Goal: Task Accomplishment & Management: Complete application form

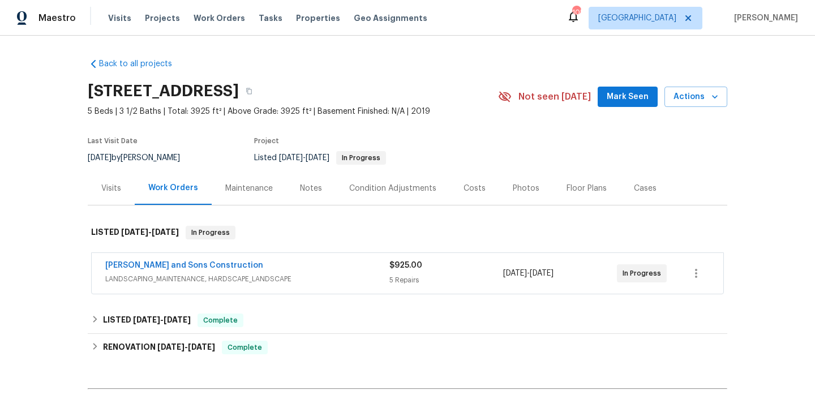
click at [122, 183] on div "Visits" at bounding box center [111, 187] width 47 height 33
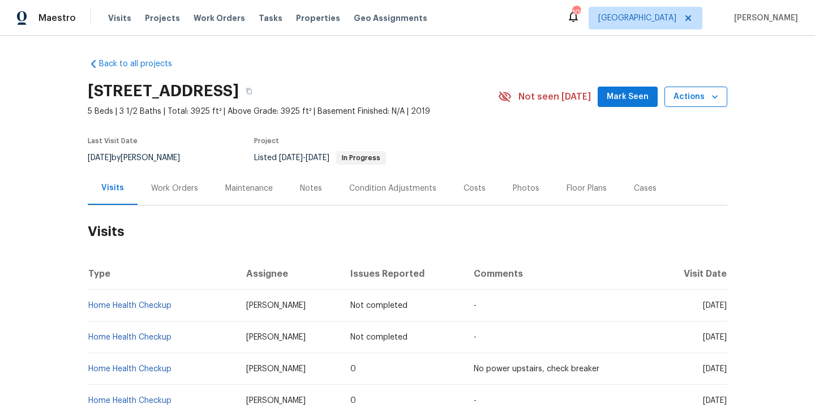
click at [695, 104] on button "Actions" at bounding box center [695, 97] width 63 height 21
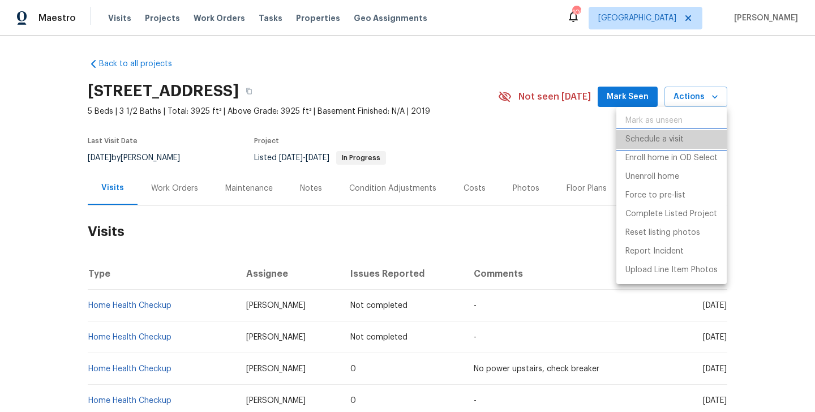
click at [694, 132] on li "Schedule a visit" at bounding box center [671, 139] width 110 height 19
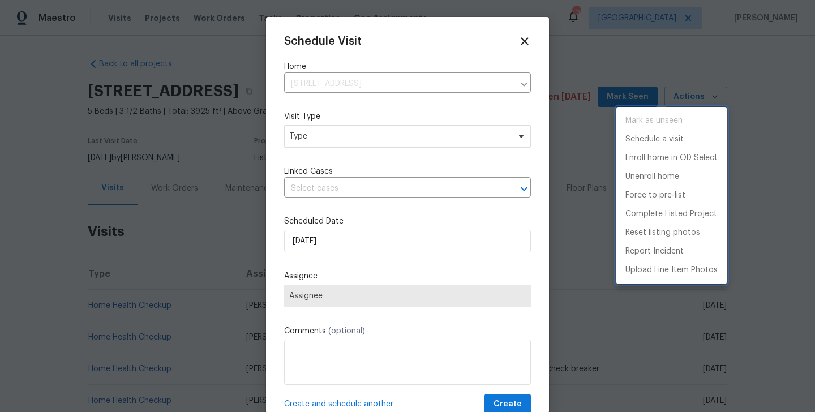
click at [304, 139] on div at bounding box center [407, 206] width 815 height 412
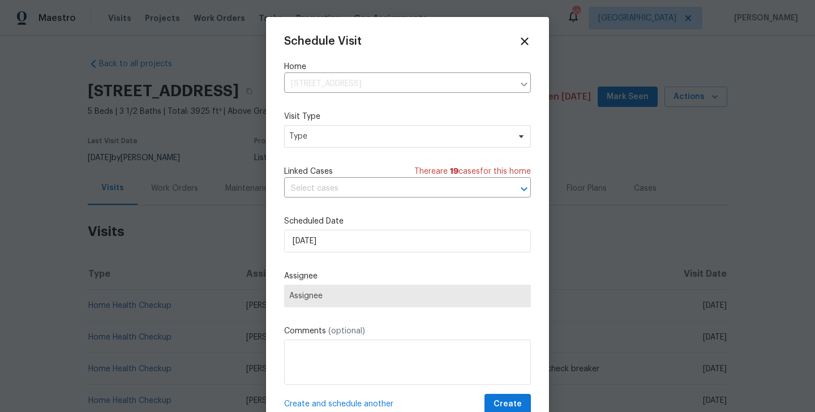
click at [304, 139] on div "Mark as unseen Schedule a visit Enroll home in OD Select Unenroll home Force to…" at bounding box center [407, 206] width 815 height 412
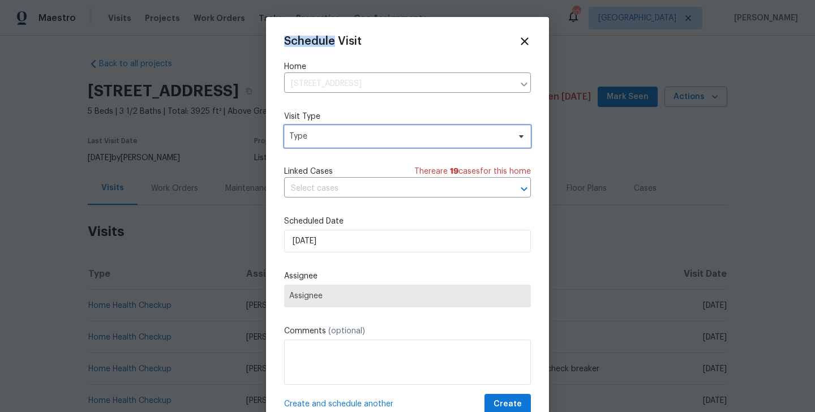
click at [304, 139] on span "Type" at bounding box center [399, 136] width 220 height 11
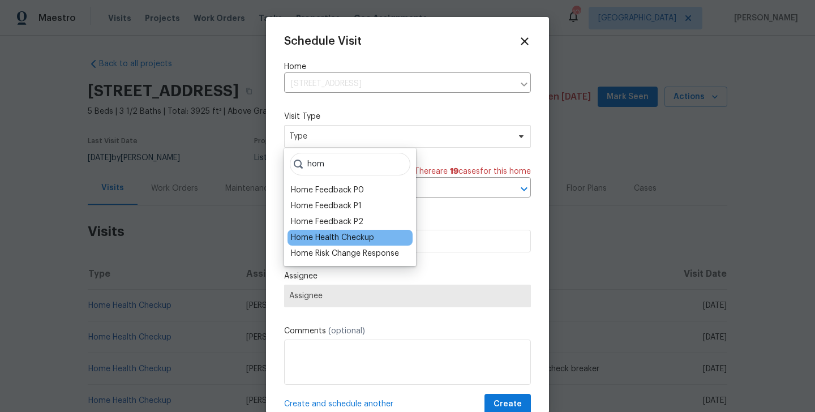
type input "hom"
click at [311, 232] on div "Home Health Checkup" at bounding box center [332, 237] width 83 height 11
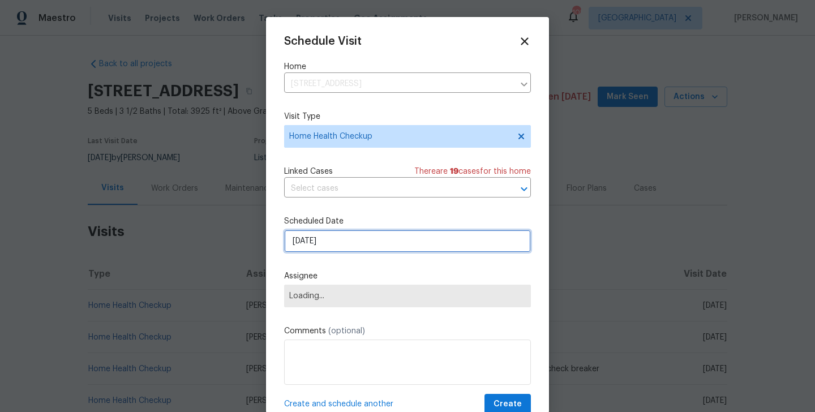
click at [320, 242] on input "[DATE]" at bounding box center [407, 241] width 247 height 23
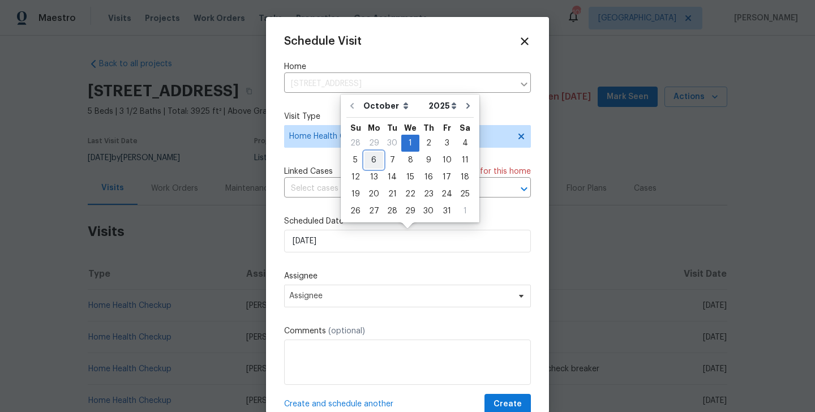
click at [374, 160] on div "6" at bounding box center [373, 160] width 19 height 16
type input "[DATE]"
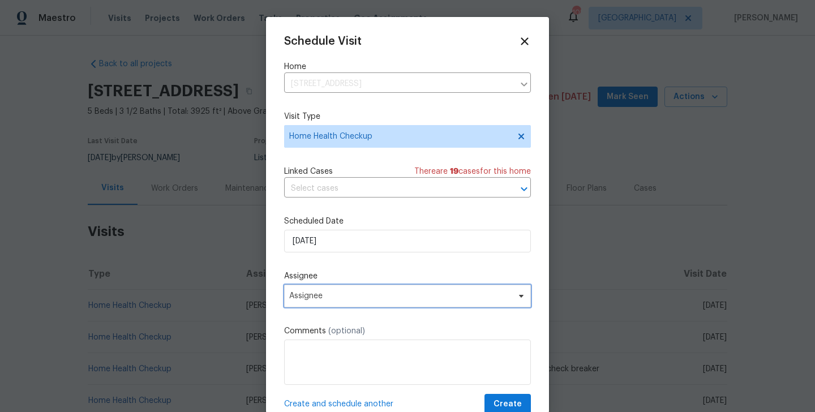
click at [345, 294] on span "Assignee" at bounding box center [400, 295] width 222 height 9
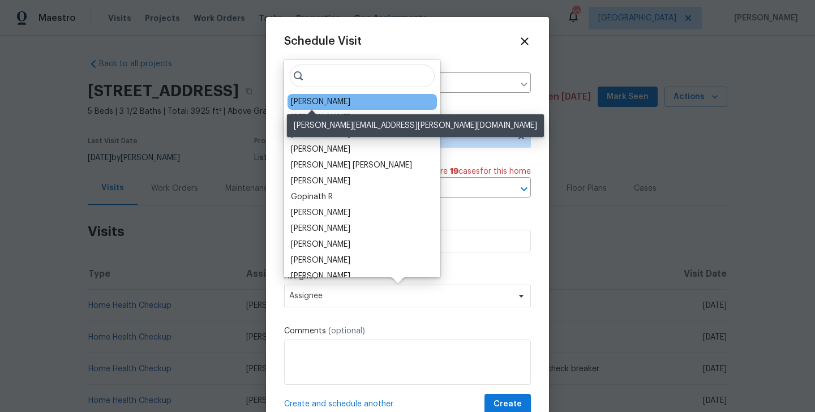
click at [312, 104] on div "[PERSON_NAME]" at bounding box center [320, 101] width 59 height 11
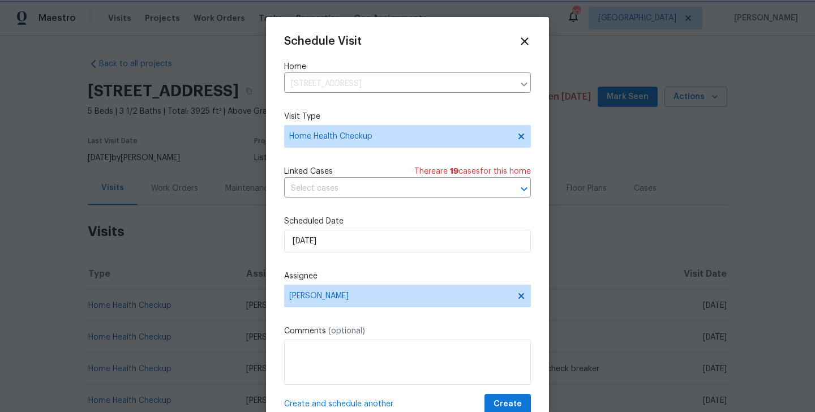
scroll to position [20, 0]
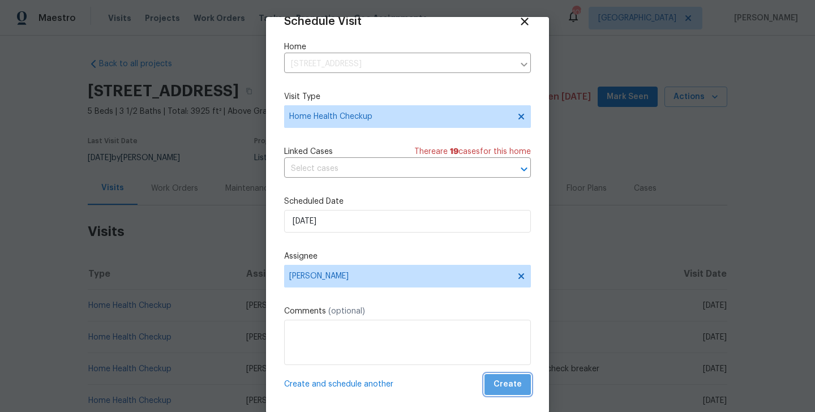
click at [522, 393] on button "Create" at bounding box center [507, 384] width 46 height 21
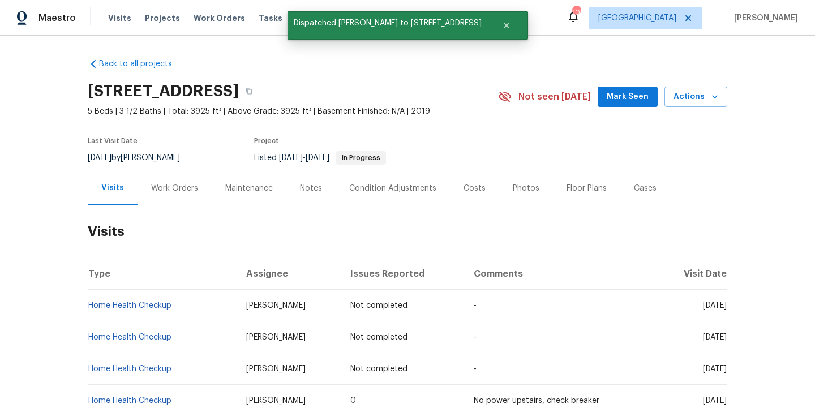
scroll to position [63, 0]
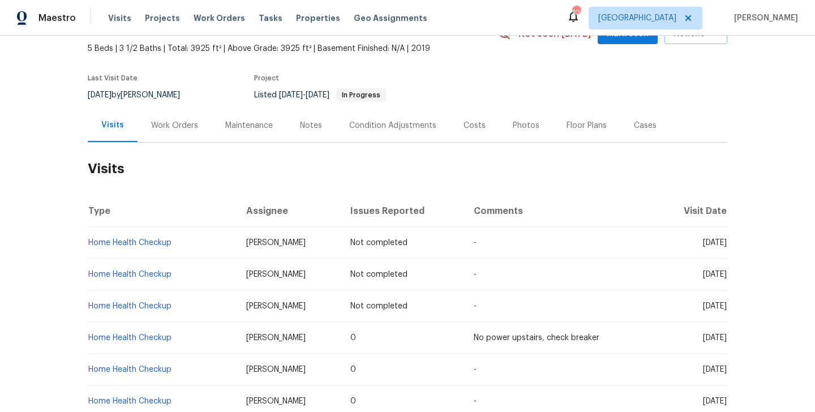
click at [180, 308] on td "Home Health Checkup" at bounding box center [162, 306] width 149 height 32
copy link "Home Health Checkup"
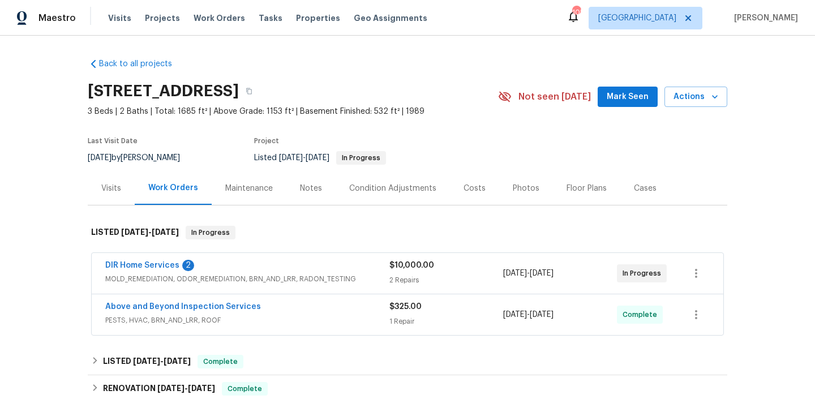
click at [109, 191] on div "Visits" at bounding box center [111, 188] width 20 height 11
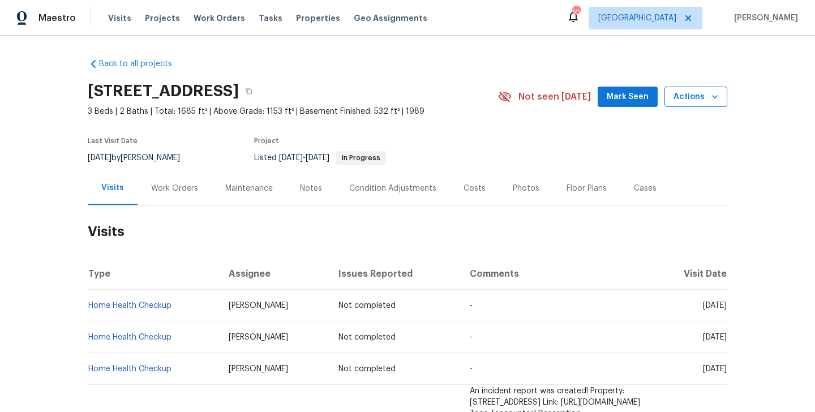
click at [686, 100] on span "Actions" at bounding box center [695, 97] width 45 height 14
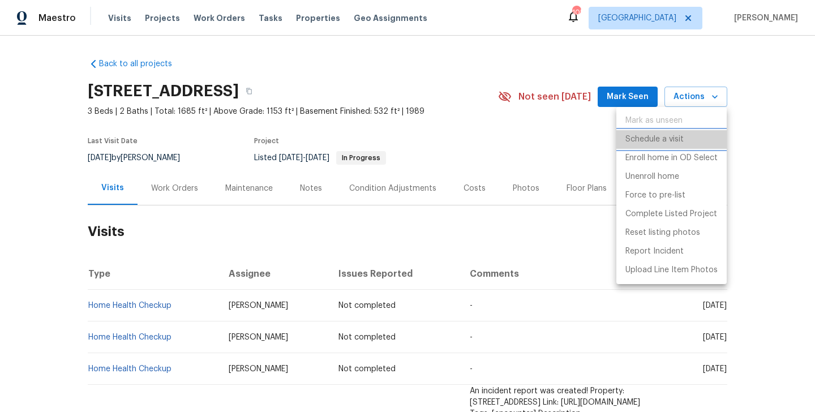
click at [686, 130] on li "Schedule a visit" at bounding box center [671, 139] width 110 height 19
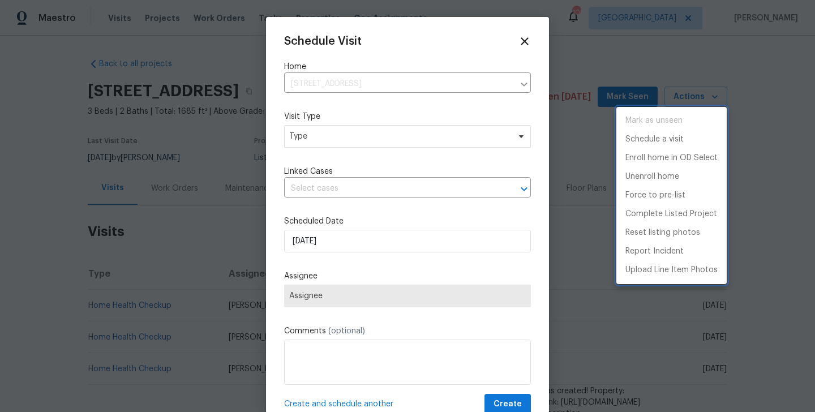
click at [334, 135] on div at bounding box center [407, 206] width 815 height 412
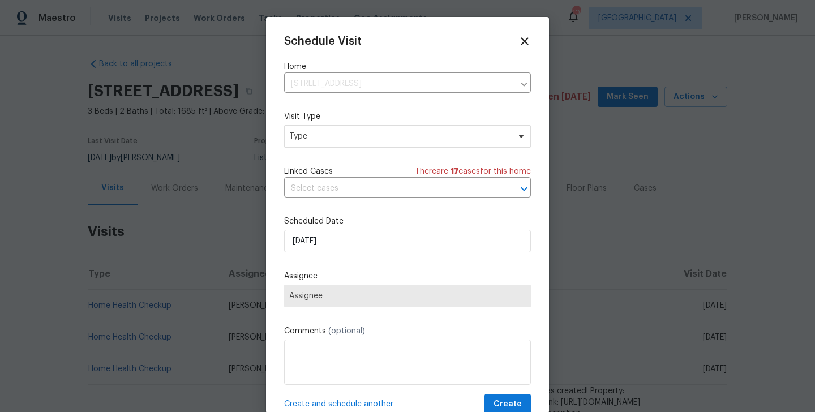
click at [334, 135] on div "Mark as unseen Schedule a visit Enroll home in OD Select Unenroll home Force to…" at bounding box center [407, 206] width 815 height 412
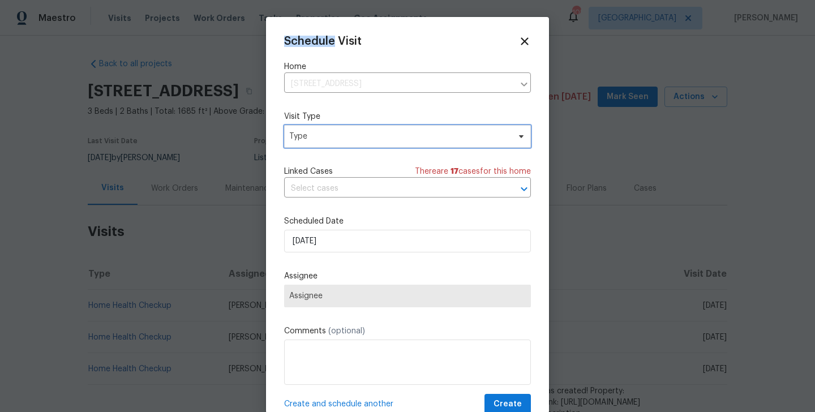
click at [334, 135] on span "Type" at bounding box center [399, 136] width 220 height 11
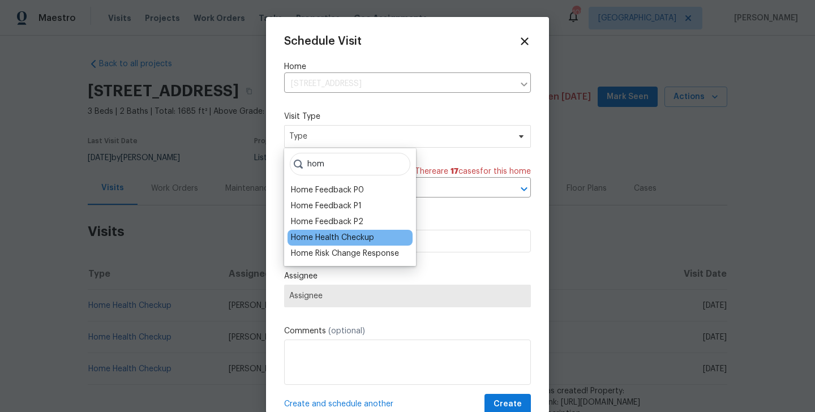
type input "hom"
click at [353, 236] on div "Home Health Checkup" at bounding box center [332, 237] width 83 height 11
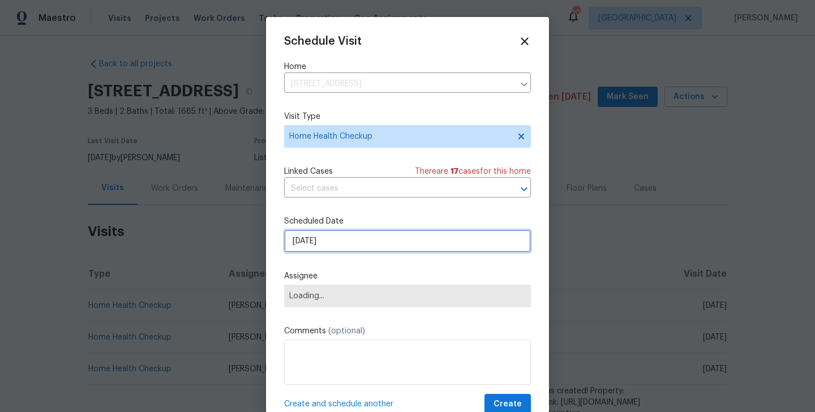
click at [352, 236] on input "[DATE]" at bounding box center [407, 241] width 247 height 23
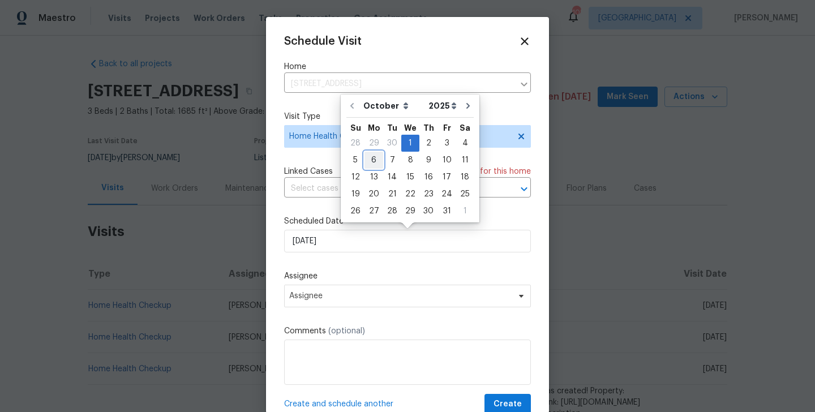
click at [375, 158] on div "6" at bounding box center [373, 160] width 19 height 16
type input "[DATE]"
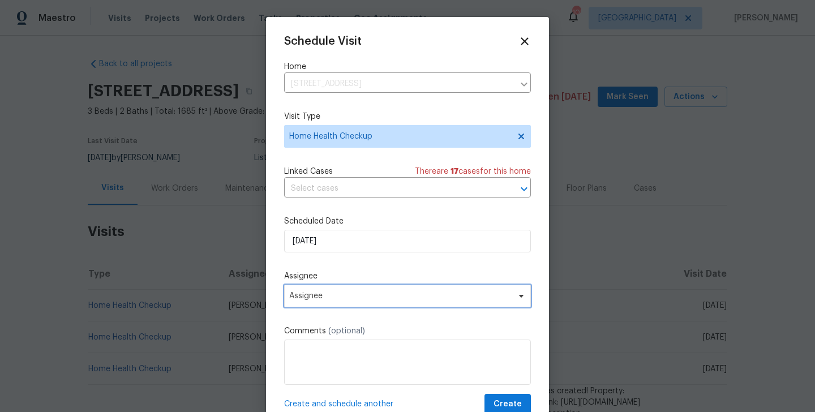
click at [361, 297] on span "Assignee" at bounding box center [400, 295] width 222 height 9
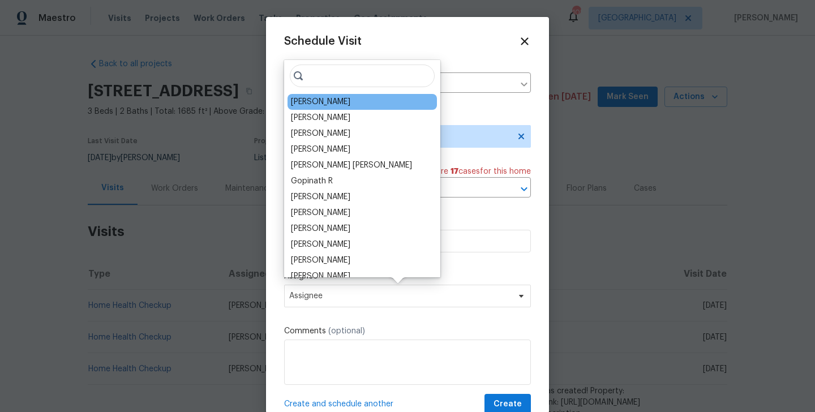
click at [323, 101] on div "[PERSON_NAME]" at bounding box center [320, 101] width 59 height 11
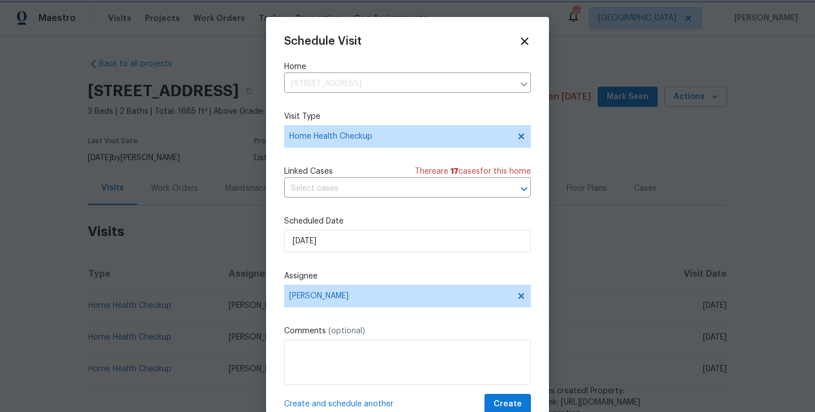
scroll to position [20, 0]
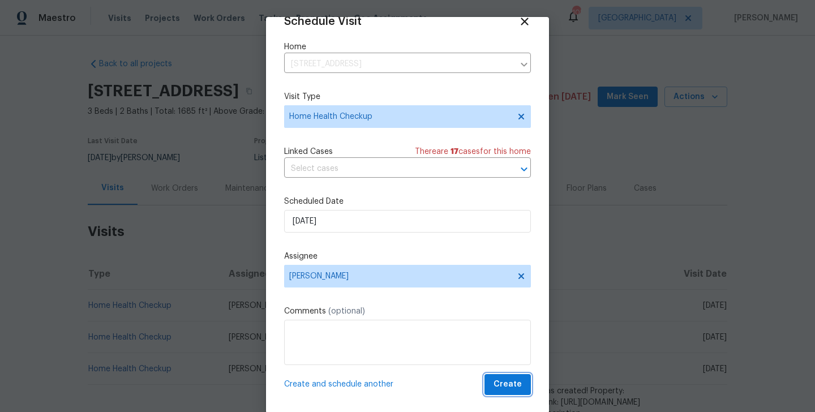
click at [511, 388] on span "Create" at bounding box center [507, 384] width 28 height 14
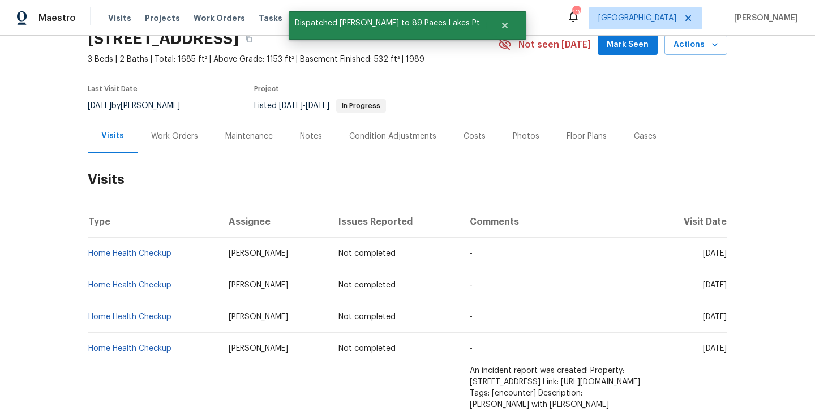
scroll to position [53, 0]
click at [177, 317] on td "Home Health Checkup" at bounding box center [154, 316] width 132 height 32
copy link "Home Health Checkup"
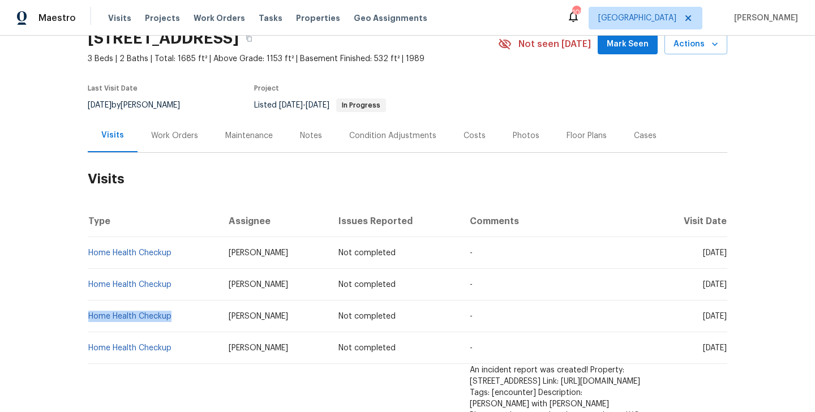
click at [177, 317] on td "Home Health Checkup" at bounding box center [154, 316] width 132 height 32
copy link "Home Health Checkup"
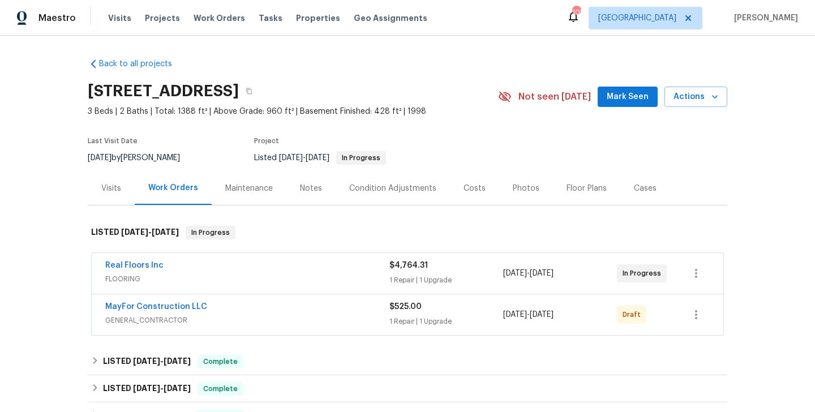
click at [101, 182] on div "Visits" at bounding box center [111, 187] width 47 height 33
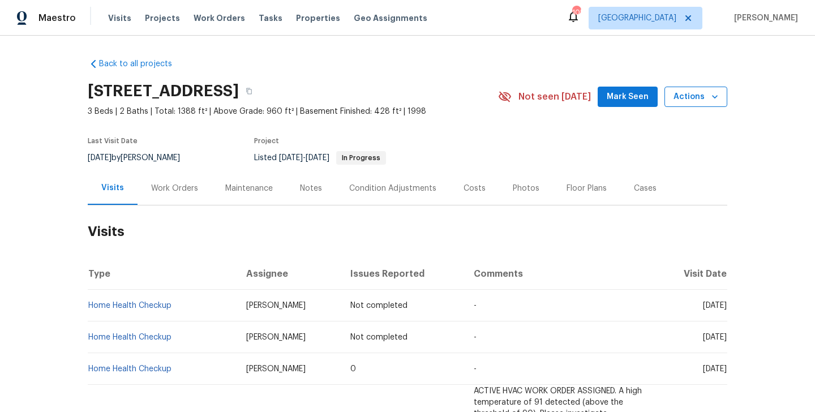
click at [703, 98] on span "Actions" at bounding box center [695, 97] width 45 height 14
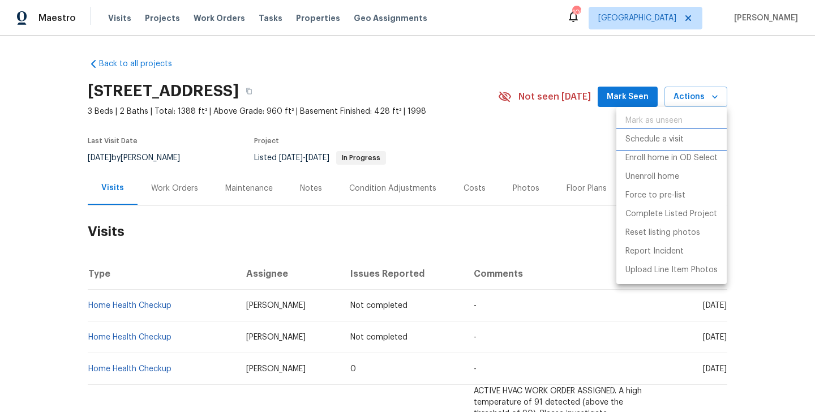
click at [672, 138] on p "Schedule a visit" at bounding box center [654, 140] width 58 height 12
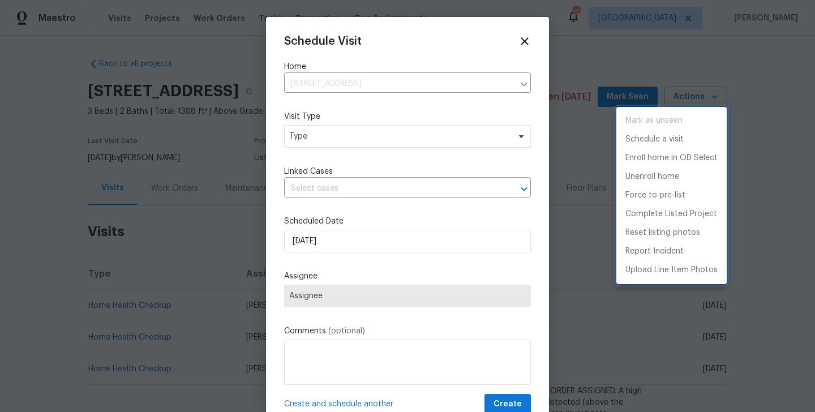
click at [310, 134] on div at bounding box center [407, 206] width 815 height 412
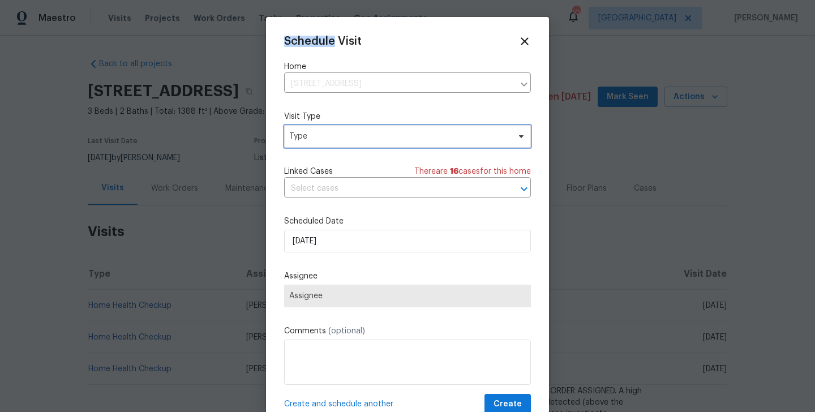
click at [310, 134] on span "Type" at bounding box center [399, 136] width 220 height 11
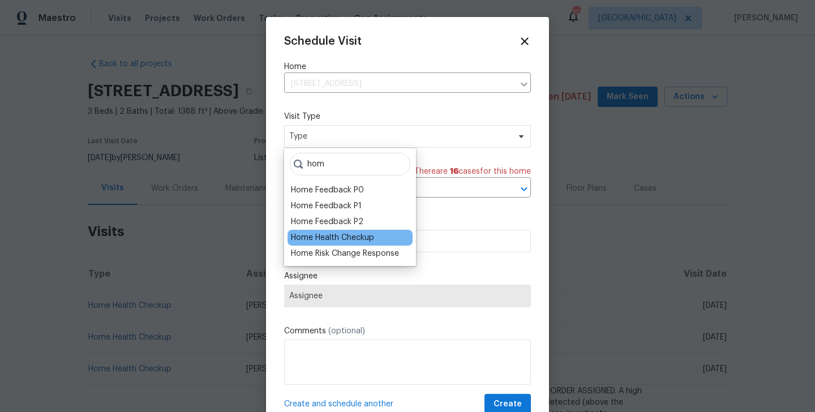
type input "hom"
click at [317, 235] on div "Home Health Checkup" at bounding box center [332, 237] width 83 height 11
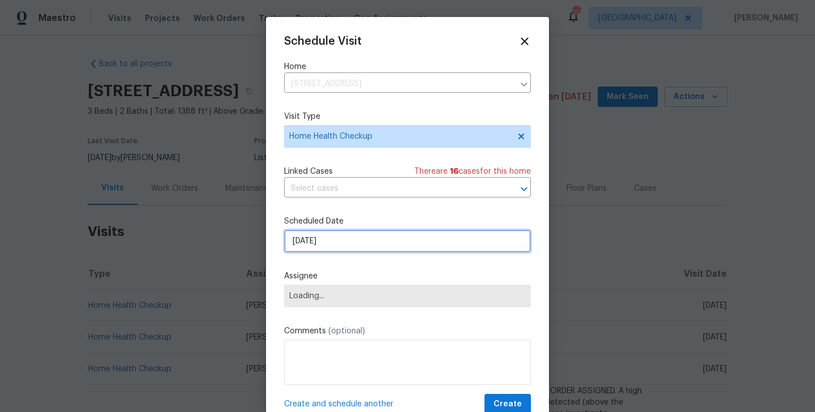
click at [321, 241] on input "[DATE]" at bounding box center [407, 241] width 247 height 23
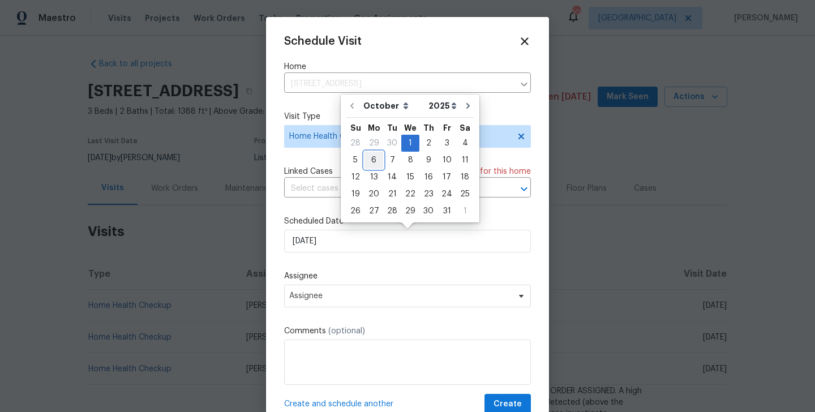
click at [368, 159] on div "6" at bounding box center [373, 160] width 19 height 16
type input "[DATE]"
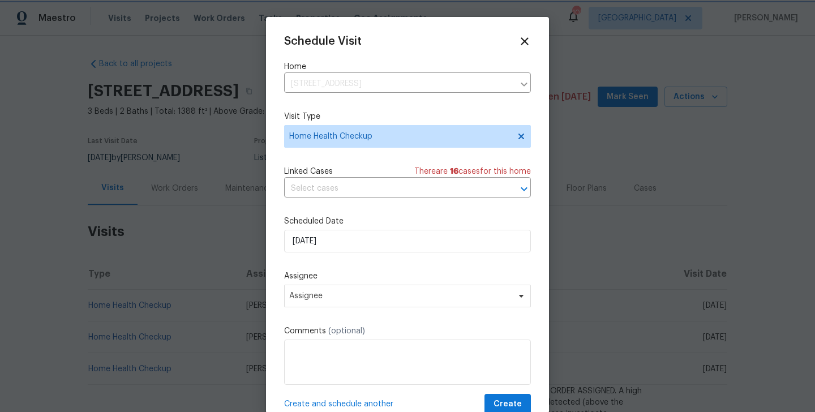
scroll to position [20, 0]
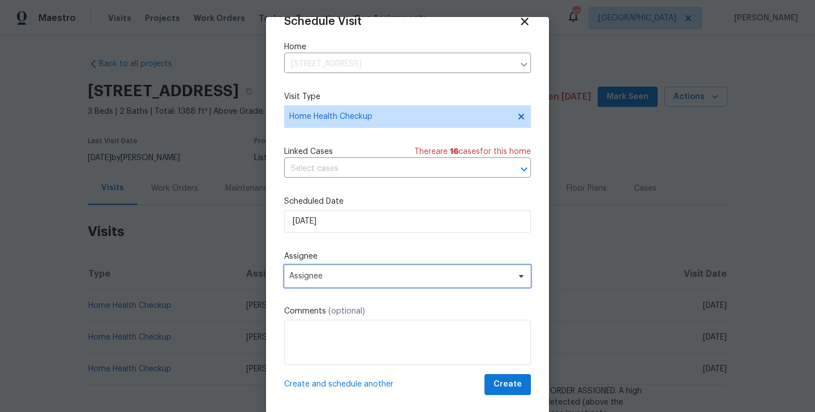
click at [346, 277] on span "Assignee" at bounding box center [400, 276] width 222 height 9
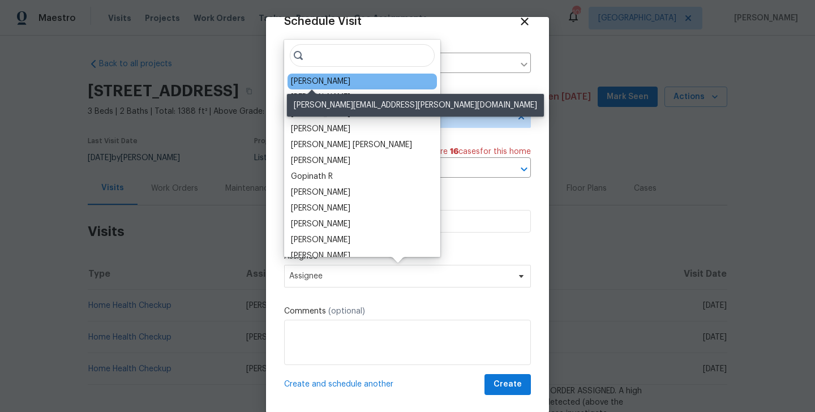
click at [317, 81] on div "[PERSON_NAME]" at bounding box center [320, 81] width 59 height 11
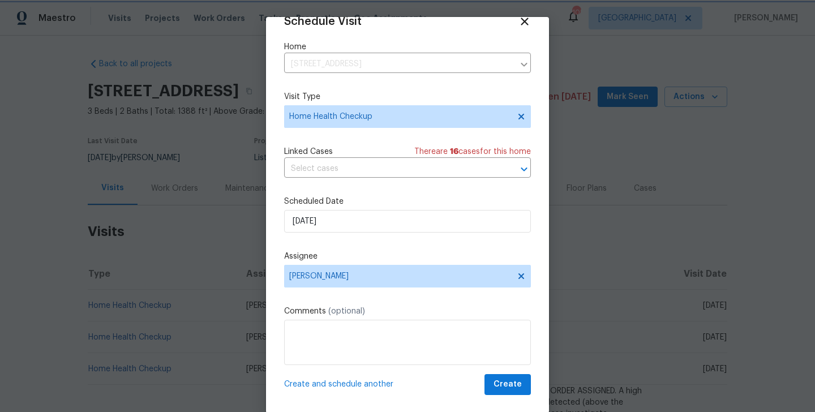
scroll to position [18, 0]
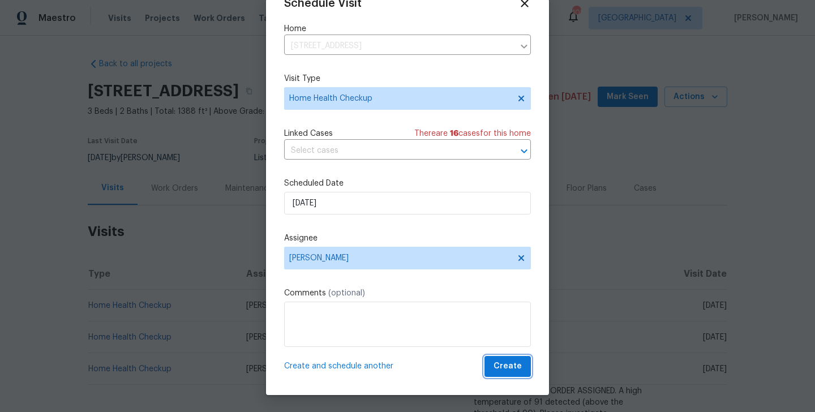
click at [506, 366] on span "Create" at bounding box center [507, 366] width 28 height 14
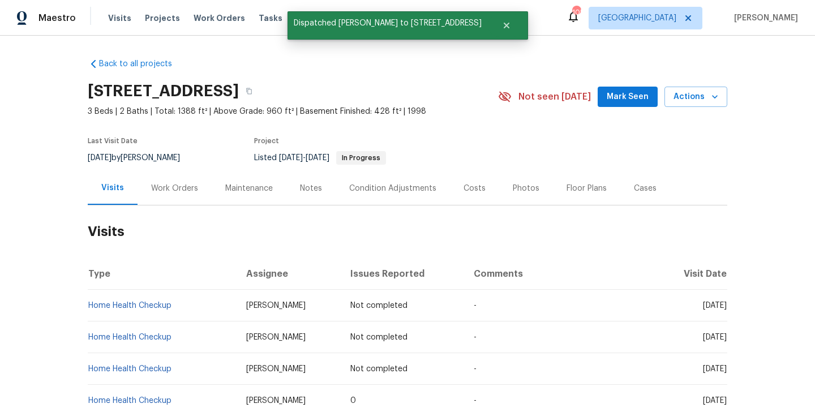
scroll to position [0, 0]
click at [188, 308] on td "Home Health Checkup" at bounding box center [162, 306] width 149 height 32
click at [185, 370] on td "Home Health Checkup" at bounding box center [162, 369] width 149 height 32
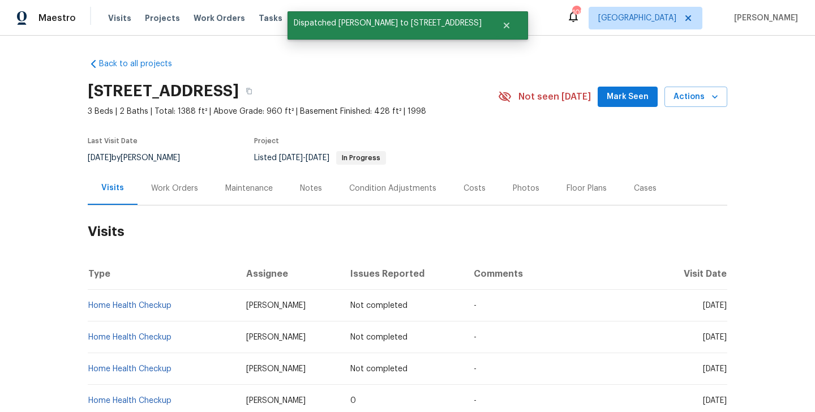
click at [185, 370] on td "Home Health Checkup" at bounding box center [162, 369] width 149 height 32
copy link "Home Health Checkup"
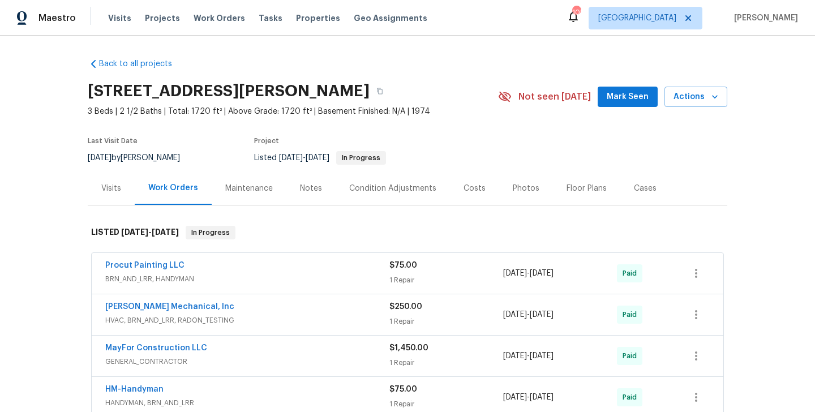
scroll to position [57, 0]
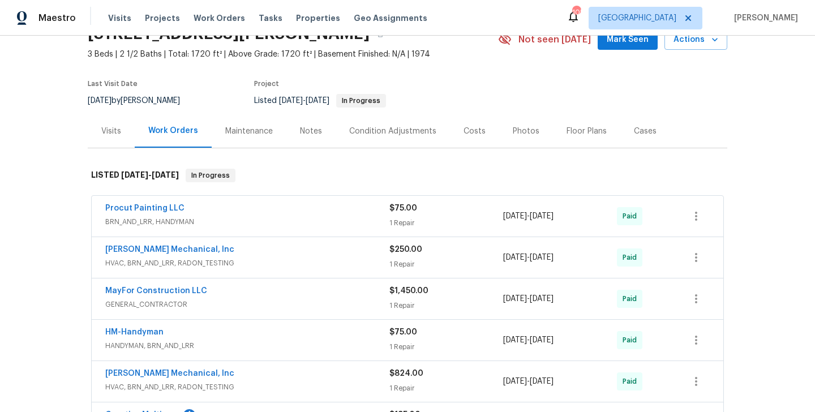
click at [133, 126] on div "Visits" at bounding box center [111, 130] width 47 height 33
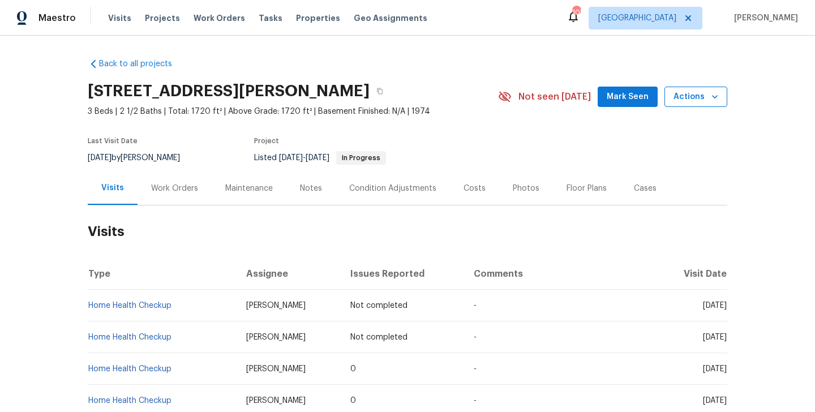
click at [705, 102] on span "Actions" at bounding box center [695, 97] width 45 height 14
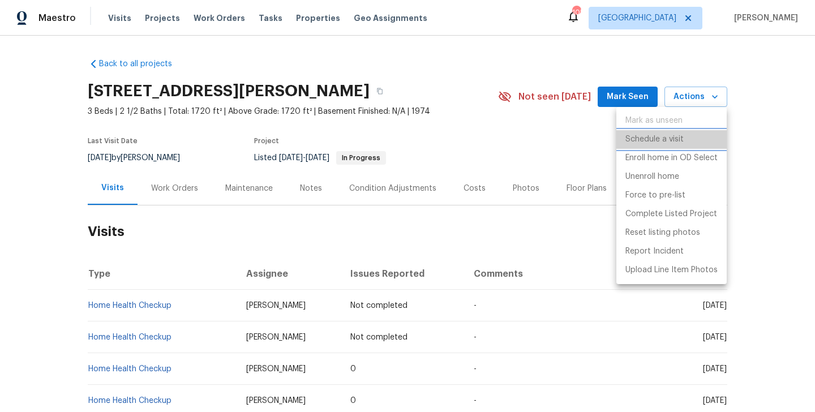
click at [652, 137] on p "Schedule a visit" at bounding box center [654, 140] width 58 height 12
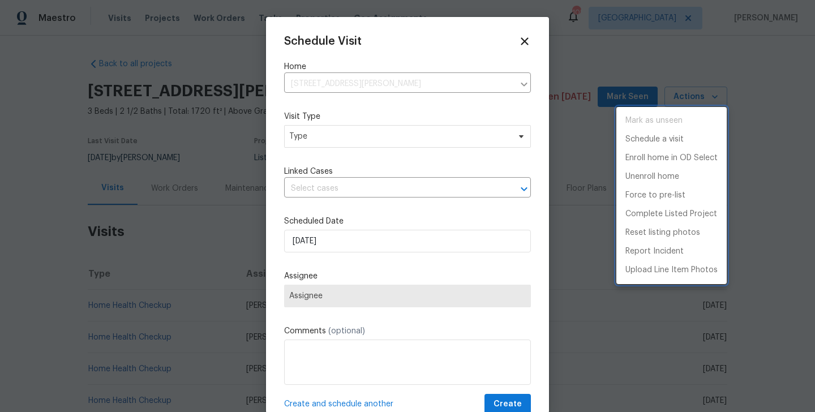
click at [324, 140] on div at bounding box center [407, 206] width 815 height 412
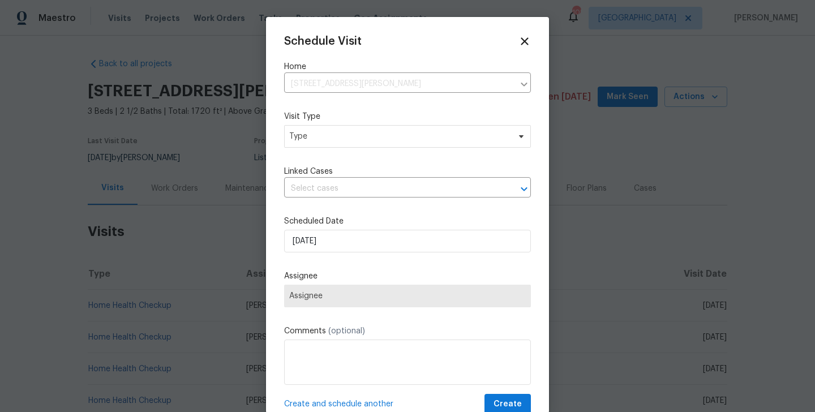
click at [324, 140] on div "Mark as unseen Schedule a visit Enroll home in OD Select Unenroll home Force to…" at bounding box center [407, 206] width 815 height 412
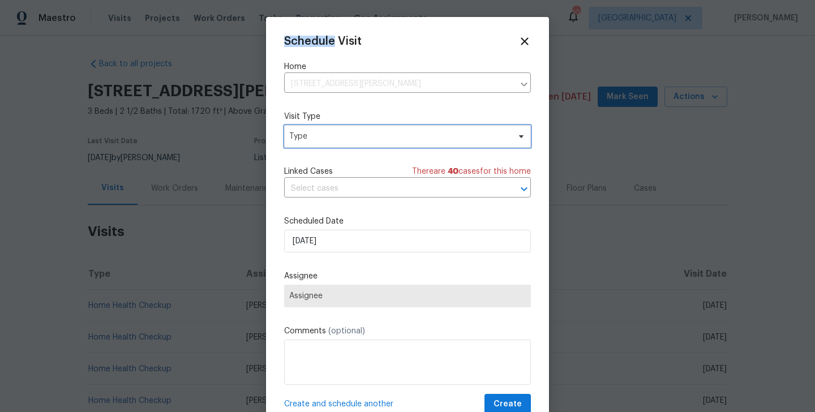
click at [324, 140] on span "Type" at bounding box center [399, 136] width 220 height 11
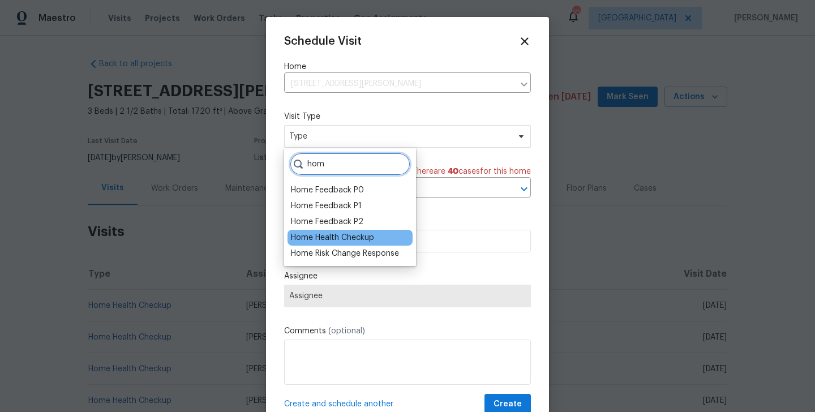
type input "hom"
click at [329, 241] on div "Home Health Checkup" at bounding box center [332, 237] width 83 height 11
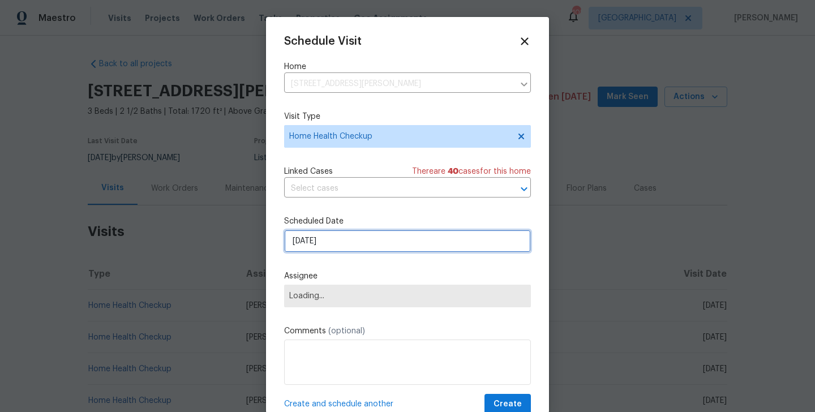
click at [329, 241] on input "[DATE]" at bounding box center [407, 241] width 247 height 23
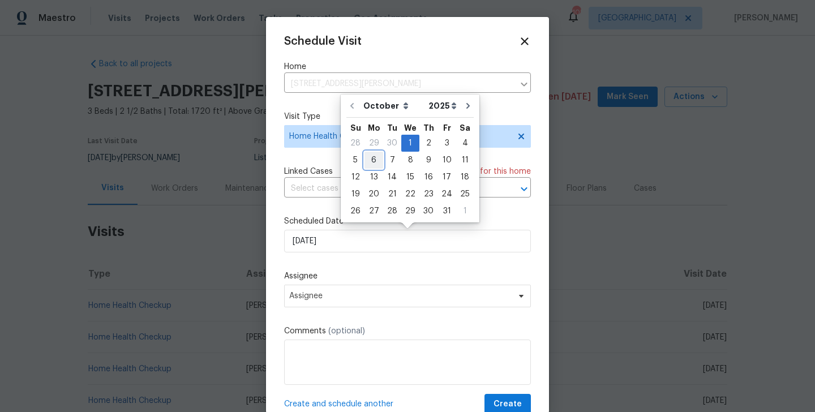
click at [368, 166] on div "6" at bounding box center [373, 160] width 19 height 16
type input "[DATE]"
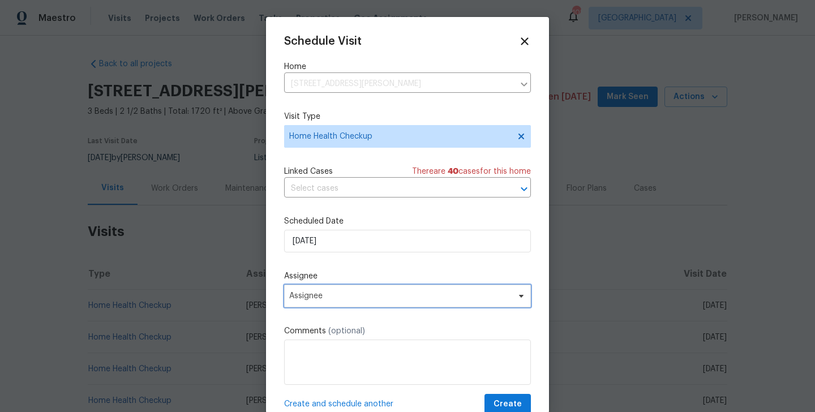
click at [335, 296] on span "Assignee" at bounding box center [400, 295] width 222 height 9
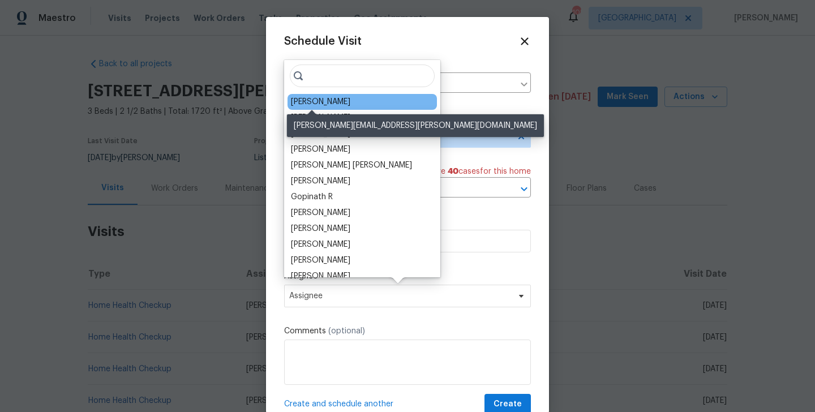
click at [313, 101] on div "[PERSON_NAME]" at bounding box center [320, 101] width 59 height 11
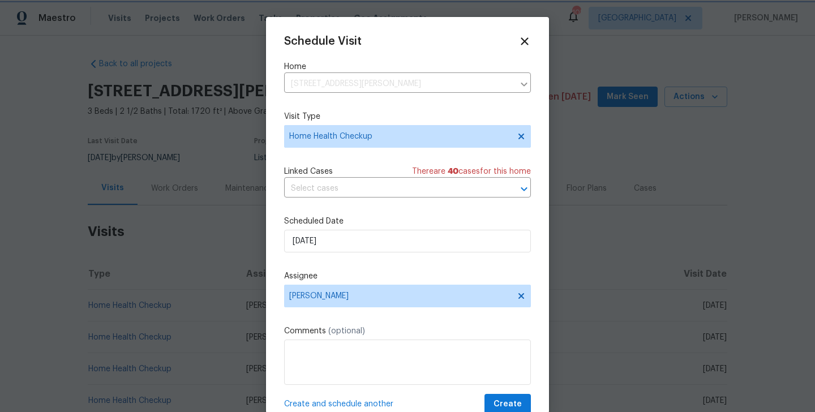
scroll to position [20, 0]
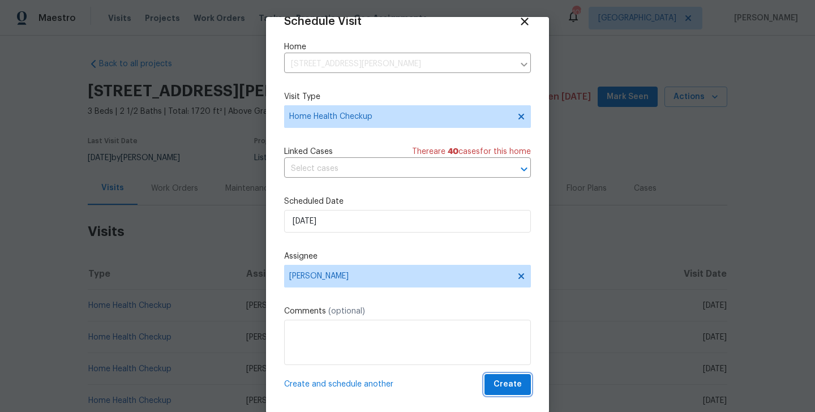
click at [515, 387] on span "Create" at bounding box center [507, 384] width 28 height 14
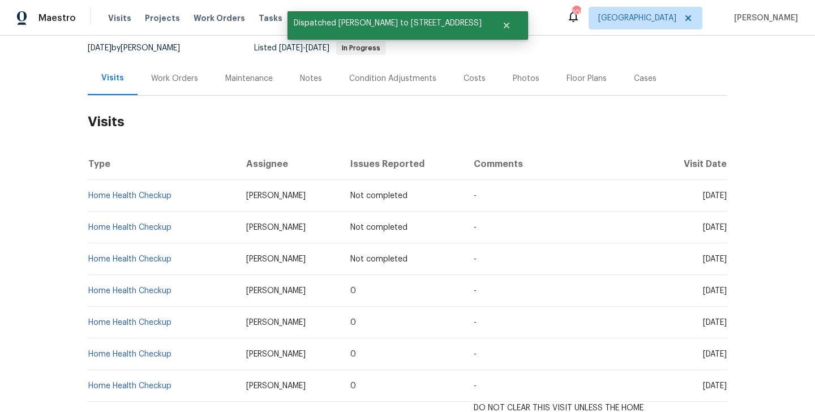
scroll to position [113, 0]
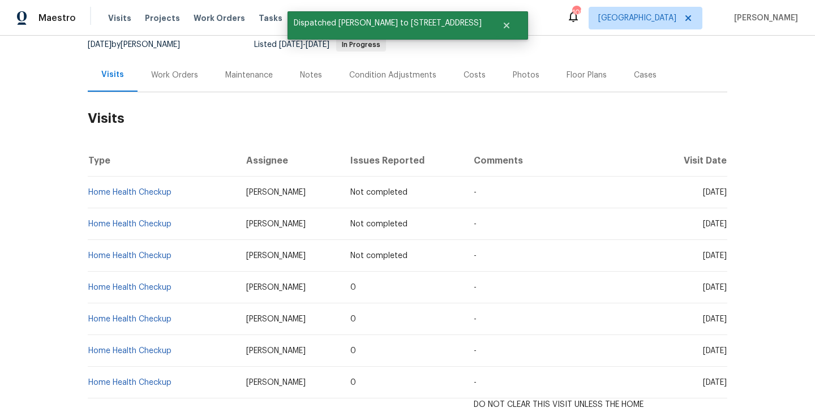
click at [180, 255] on td "Home Health Checkup" at bounding box center [162, 256] width 149 height 32
copy link "Home Health Checkup"
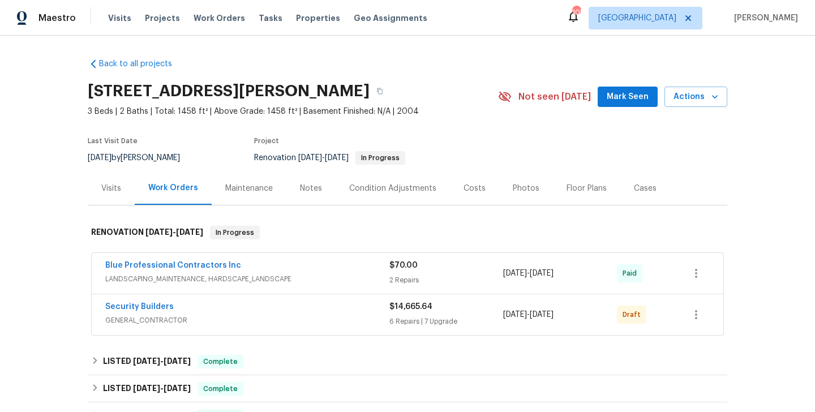
click at [111, 193] on div "Visits" at bounding box center [111, 187] width 47 height 33
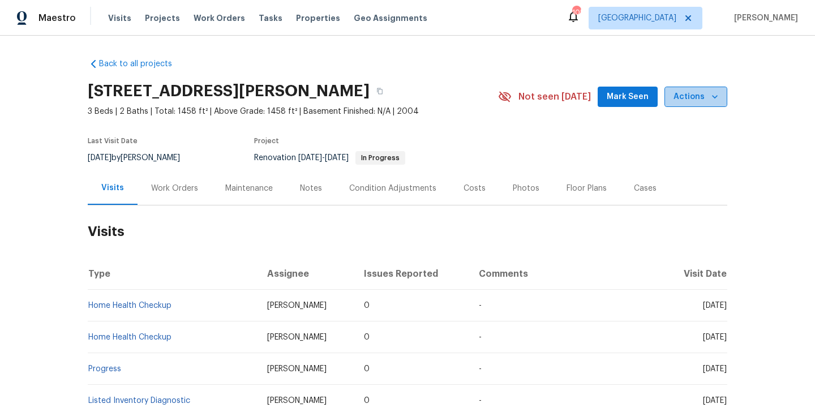
click at [697, 94] on span "Actions" at bounding box center [695, 97] width 45 height 14
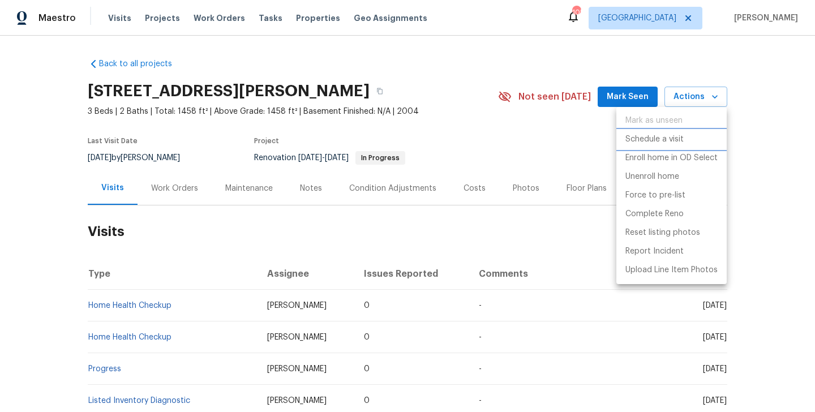
click at [658, 138] on p "Schedule a visit" at bounding box center [654, 140] width 58 height 12
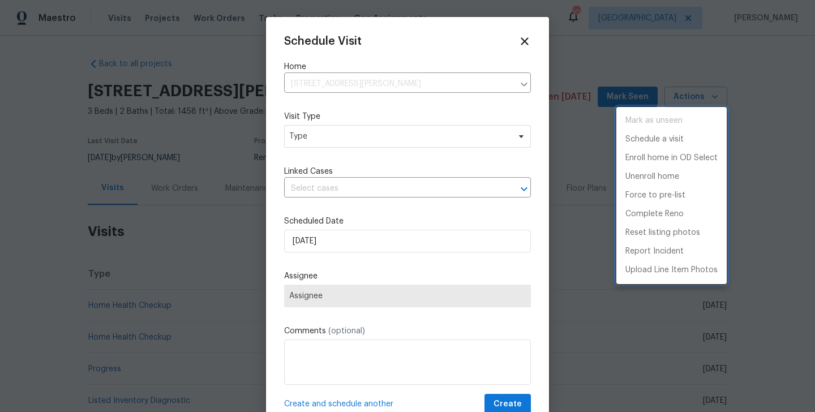
click at [295, 126] on div at bounding box center [407, 206] width 815 height 412
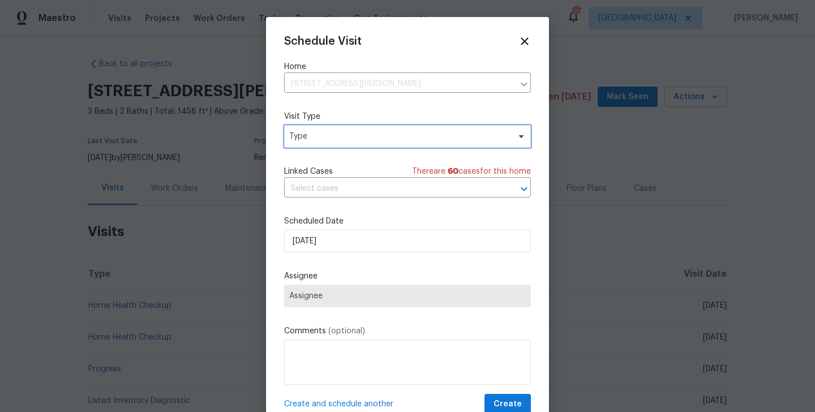
click at [295, 134] on span "Type" at bounding box center [399, 136] width 220 height 11
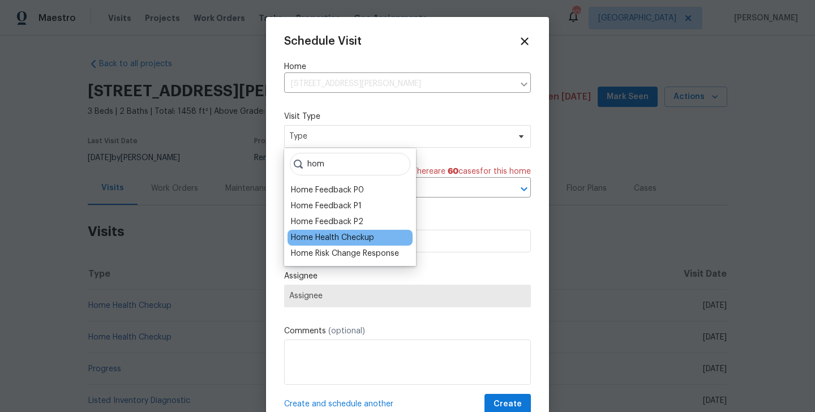
type input "hom"
click at [321, 234] on div "Home Health Checkup" at bounding box center [332, 237] width 83 height 11
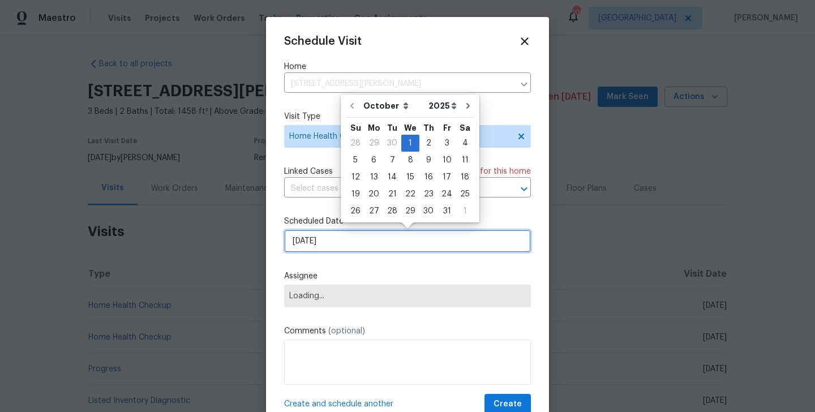
click at [321, 234] on input "[DATE]" at bounding box center [407, 241] width 247 height 23
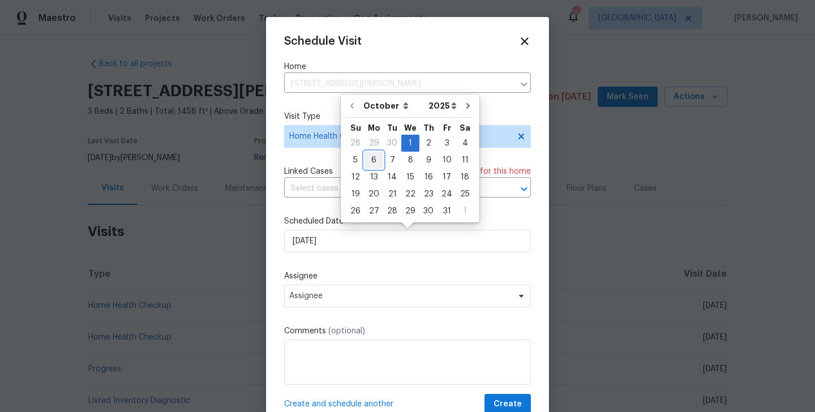
click at [375, 161] on div "6" at bounding box center [373, 160] width 19 height 16
type input "[DATE]"
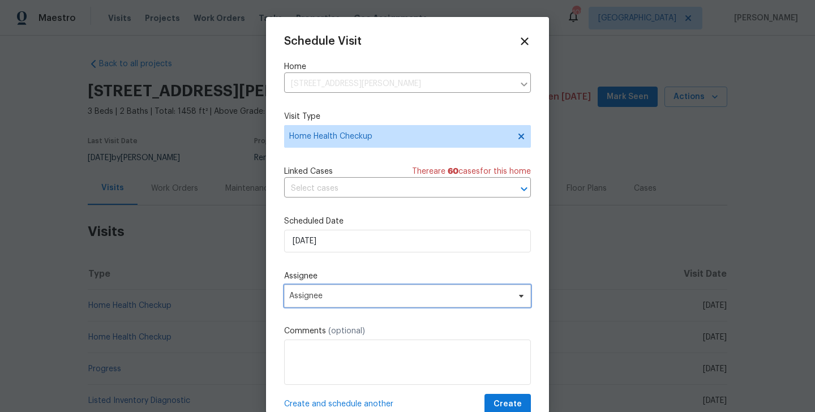
click at [375, 299] on span "Assignee" at bounding box center [400, 295] width 222 height 9
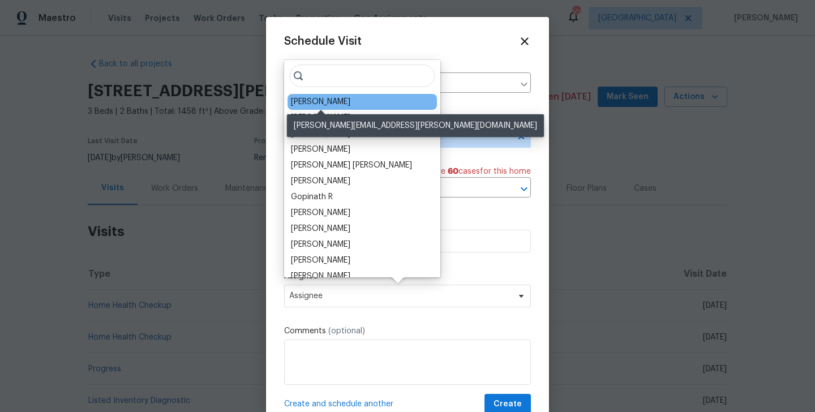
click at [321, 103] on div "[PERSON_NAME]" at bounding box center [320, 101] width 59 height 11
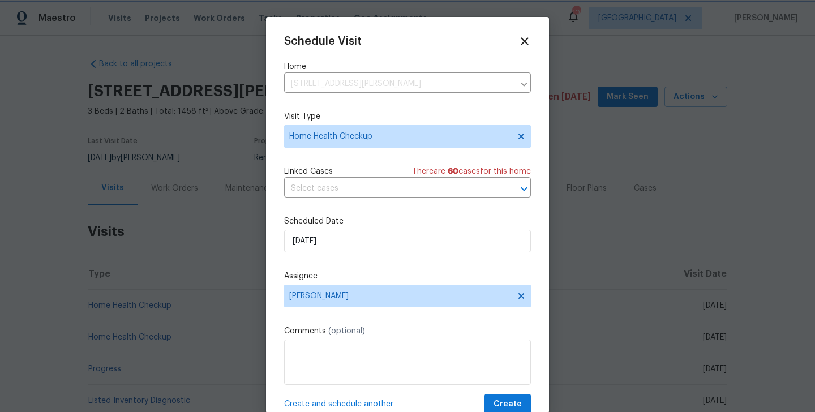
scroll to position [20, 0]
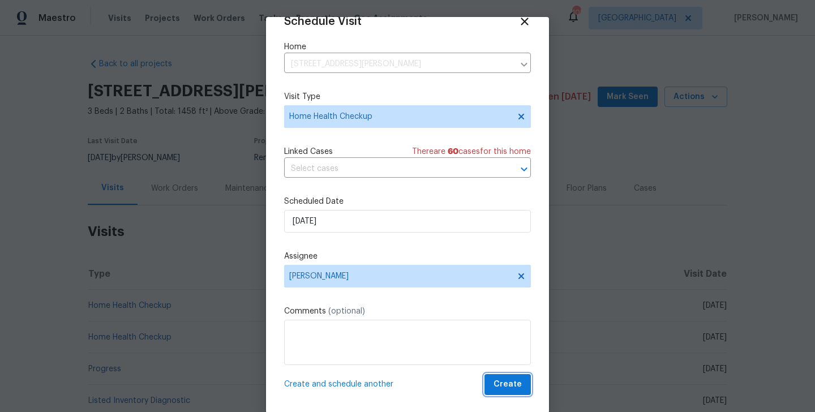
click at [526, 389] on button "Create" at bounding box center [507, 384] width 46 height 21
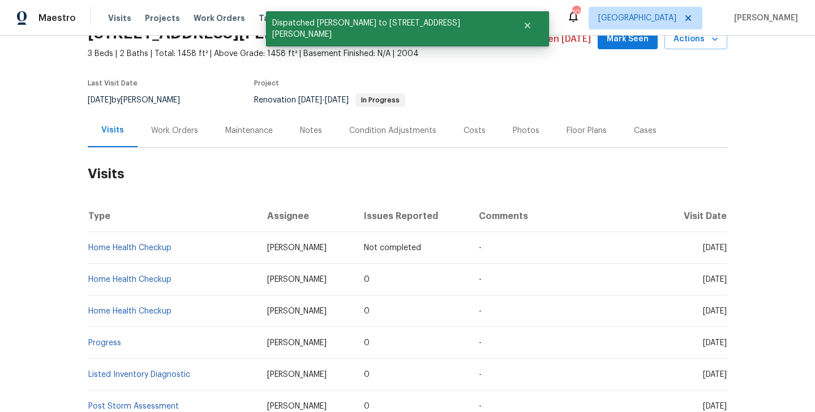
scroll to position [58, 0]
click at [183, 248] on td "Home Health Checkup" at bounding box center [173, 247] width 170 height 32
copy link "Home Health Checkup"
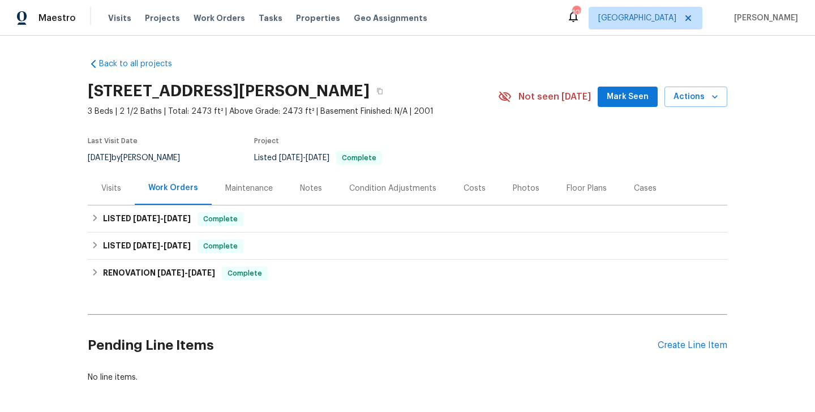
click at [106, 193] on div "Visits" at bounding box center [111, 187] width 47 height 33
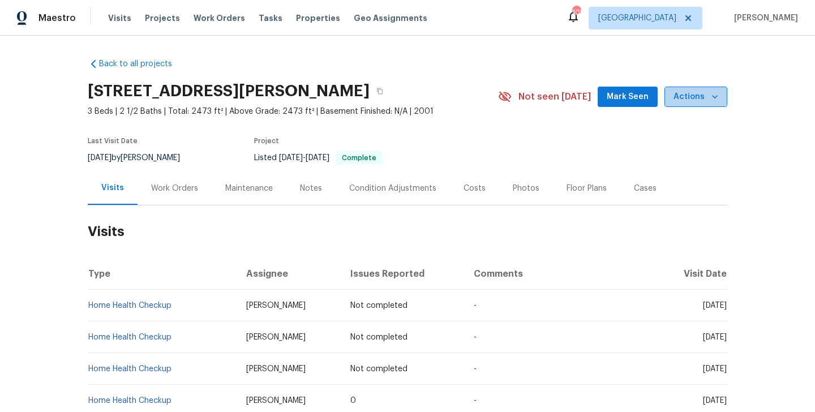
click at [694, 91] on span "Actions" at bounding box center [695, 97] width 45 height 14
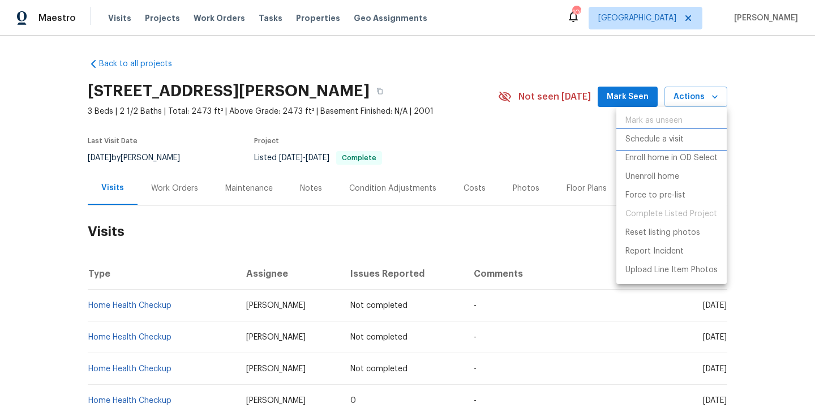
click at [668, 141] on p "Schedule a visit" at bounding box center [654, 140] width 58 height 12
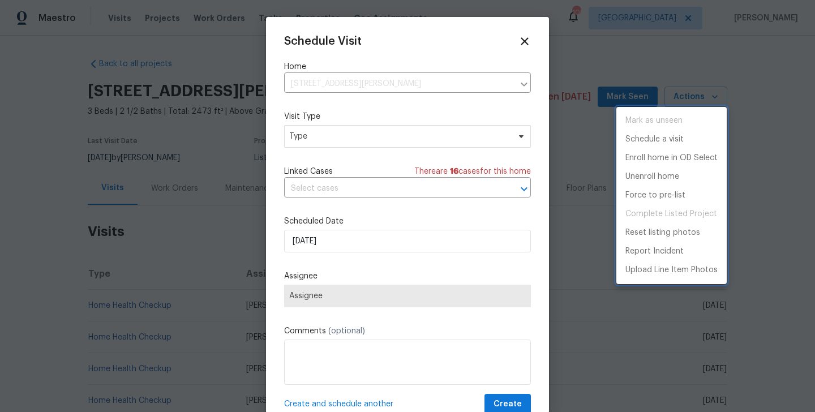
click at [317, 136] on div at bounding box center [407, 206] width 815 height 412
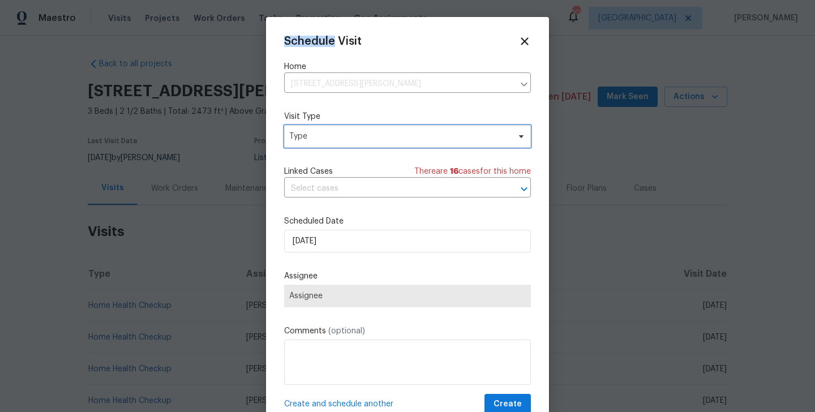
click at [317, 136] on span "Type" at bounding box center [399, 136] width 220 height 11
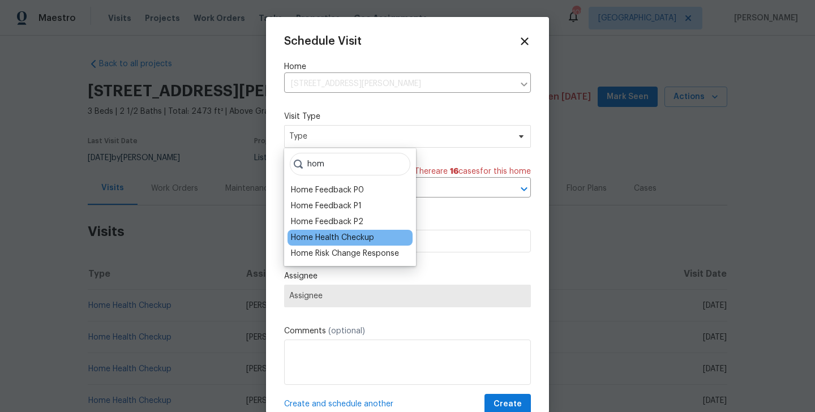
type input "hom"
click at [341, 237] on div "Home Health Checkup" at bounding box center [332, 237] width 83 height 11
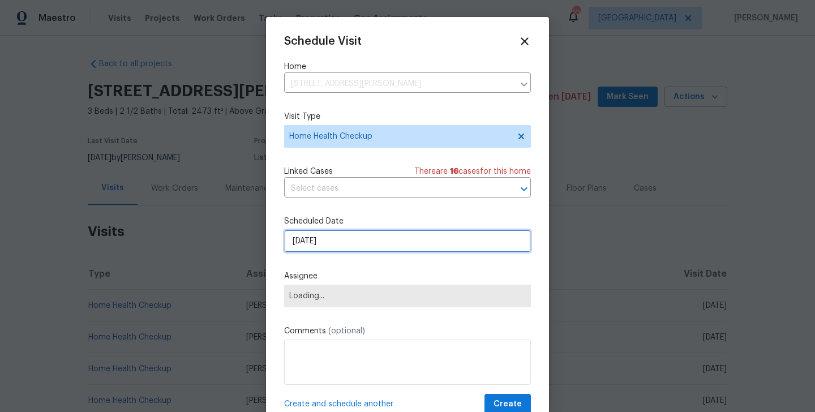
click at [330, 236] on input "[DATE]" at bounding box center [407, 241] width 247 height 23
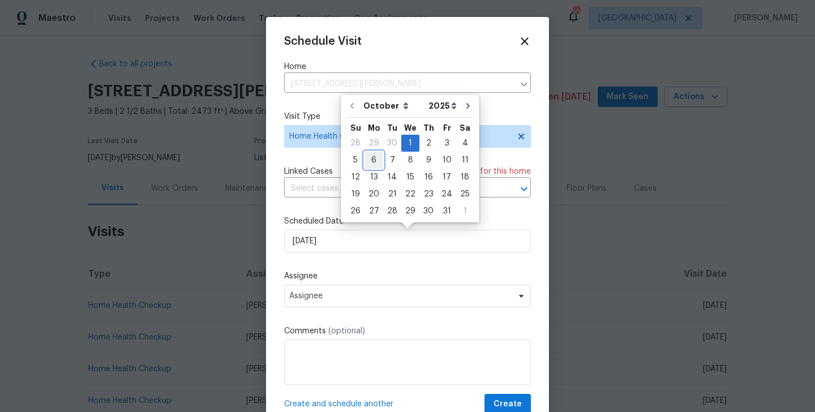
click at [369, 162] on div "6" at bounding box center [373, 160] width 19 height 16
type input "[DATE]"
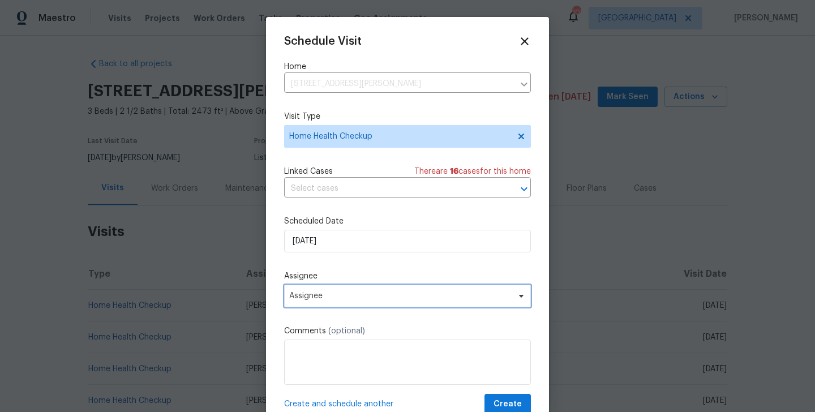
click at [347, 292] on span "Assignee" at bounding box center [400, 295] width 222 height 9
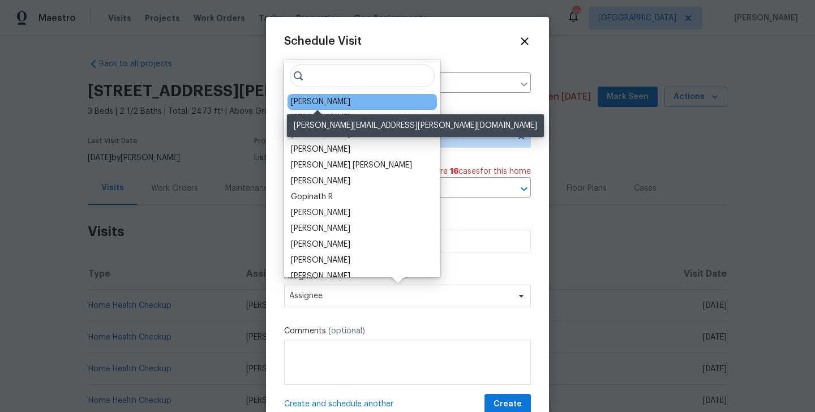
click at [318, 101] on div "[PERSON_NAME]" at bounding box center [320, 101] width 59 height 11
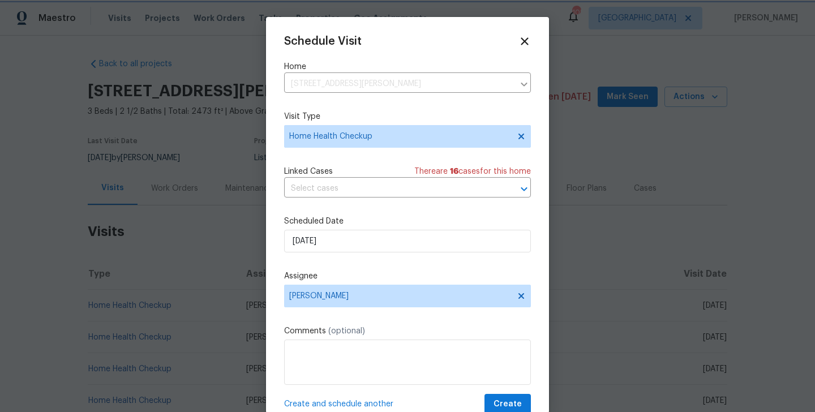
scroll to position [20, 0]
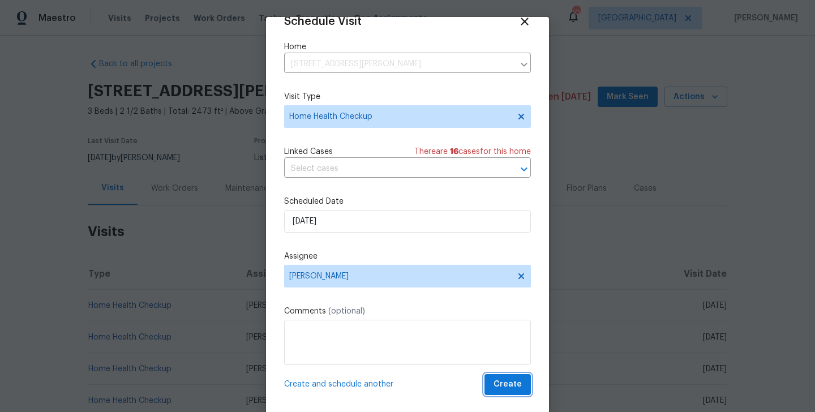
click at [501, 377] on button "Create" at bounding box center [507, 384] width 46 height 21
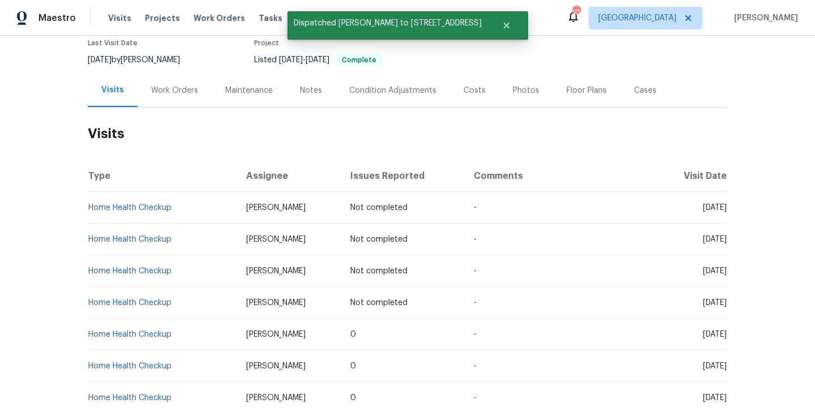
scroll to position [104, 0]
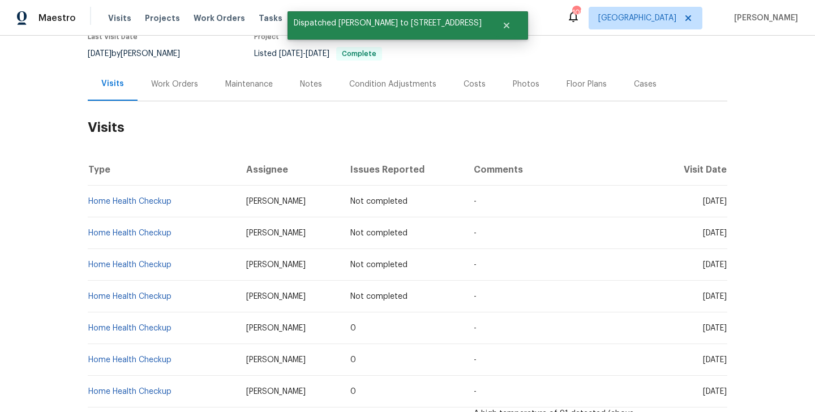
click at [182, 301] on td "Home Health Checkup" at bounding box center [162, 297] width 149 height 32
copy link "Home Health Checkup"
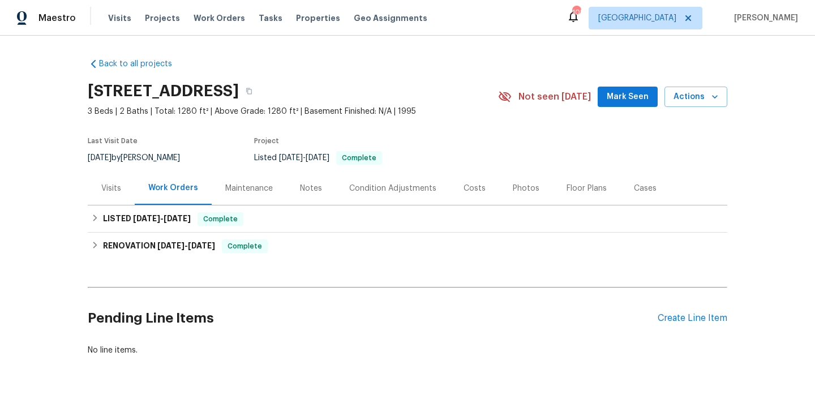
click at [115, 192] on div "Visits" at bounding box center [111, 188] width 20 height 11
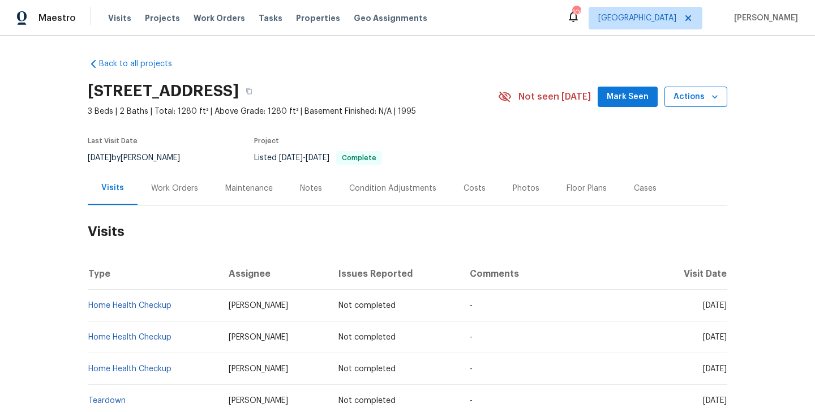
click at [698, 101] on span "Actions" at bounding box center [695, 97] width 45 height 14
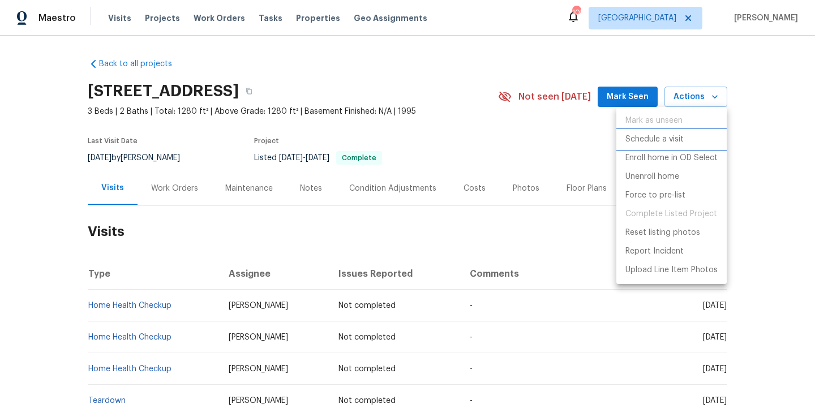
click at [665, 141] on p "Schedule a visit" at bounding box center [654, 140] width 58 height 12
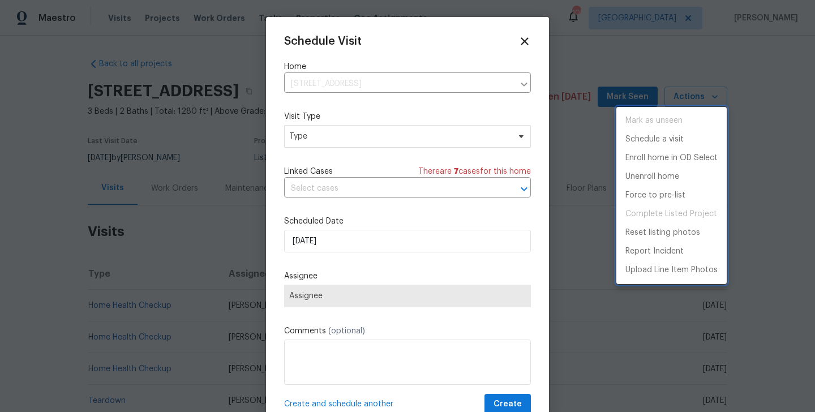
click at [299, 137] on div at bounding box center [407, 206] width 815 height 412
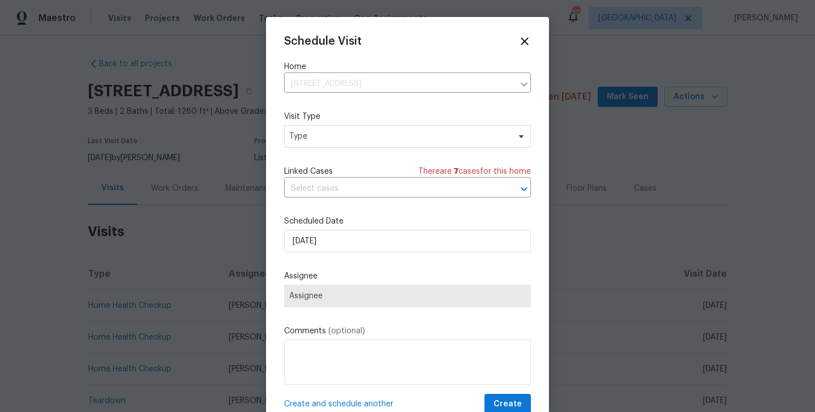
click at [299, 137] on div "Mark as unseen Schedule a visit Enroll home in OD Select Unenroll home Force to…" at bounding box center [407, 206] width 815 height 412
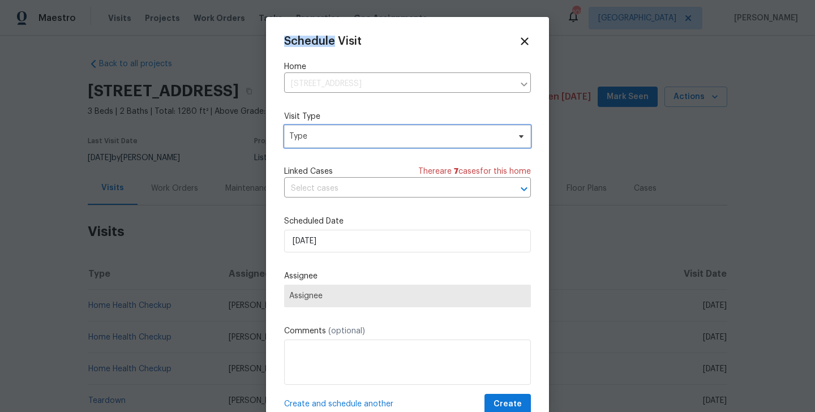
click at [299, 137] on span "Type" at bounding box center [399, 136] width 220 height 11
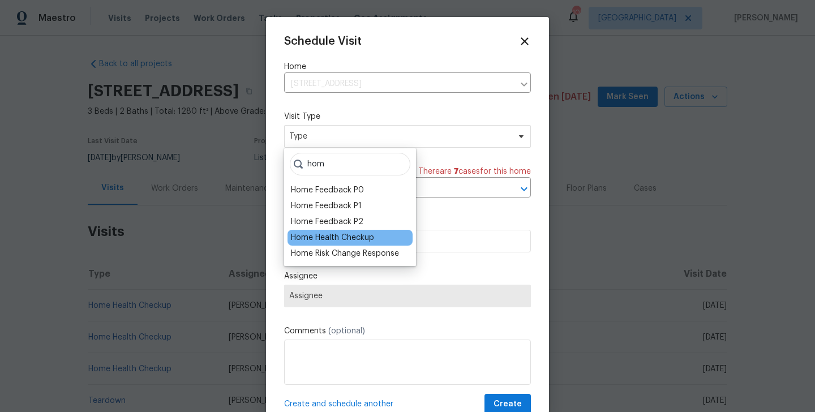
type input "hom"
click at [334, 235] on div "Home Health Checkup" at bounding box center [332, 237] width 83 height 11
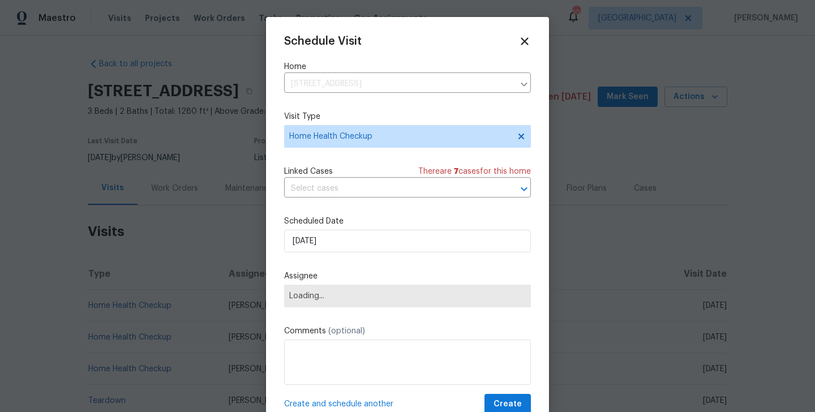
click at [329, 256] on div "Schedule Visit Home 230 Myrtle Grove Ln, Covington, GA 30014 ​ Visit Type Home …" at bounding box center [407, 225] width 247 height 380
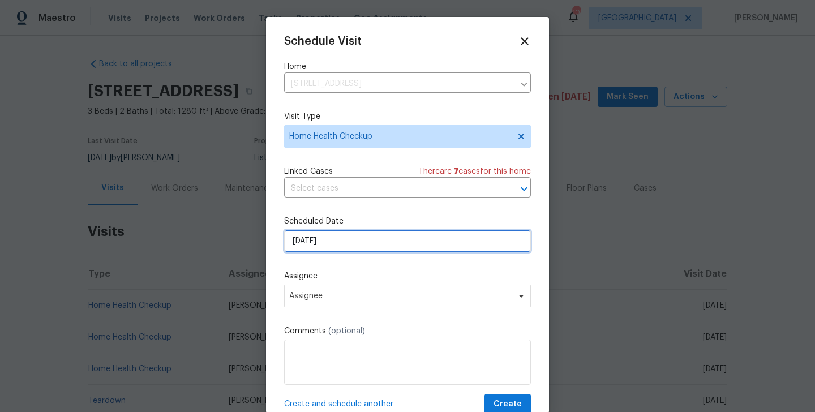
click at [323, 240] on input "[DATE]" at bounding box center [407, 241] width 247 height 23
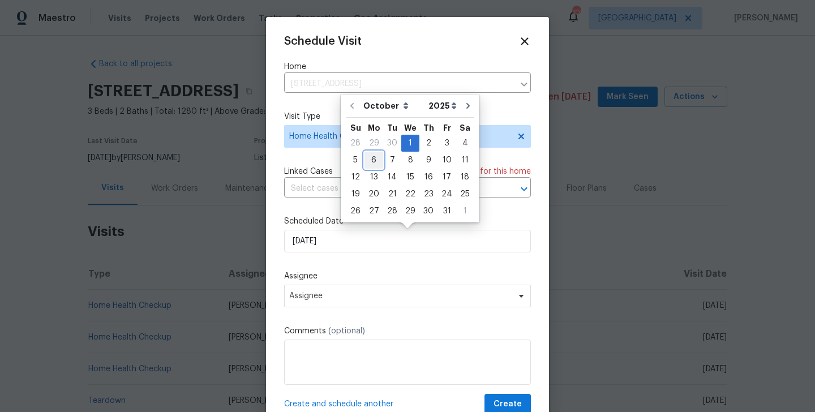
click at [370, 158] on div "6" at bounding box center [373, 160] width 19 height 16
type input "[DATE]"
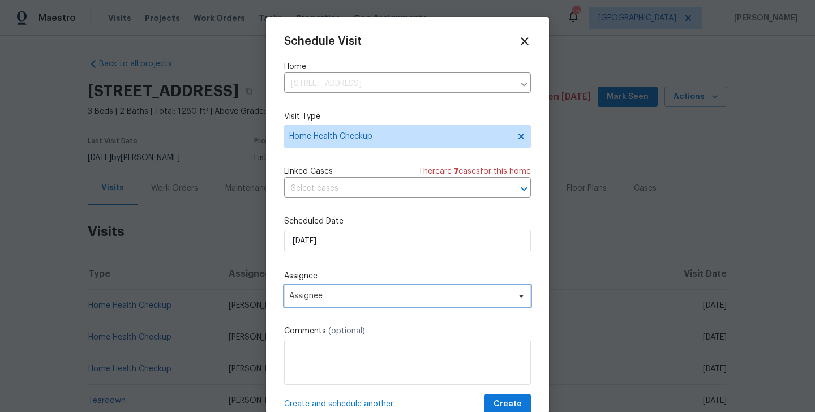
click at [343, 302] on span "Assignee" at bounding box center [407, 296] width 247 height 23
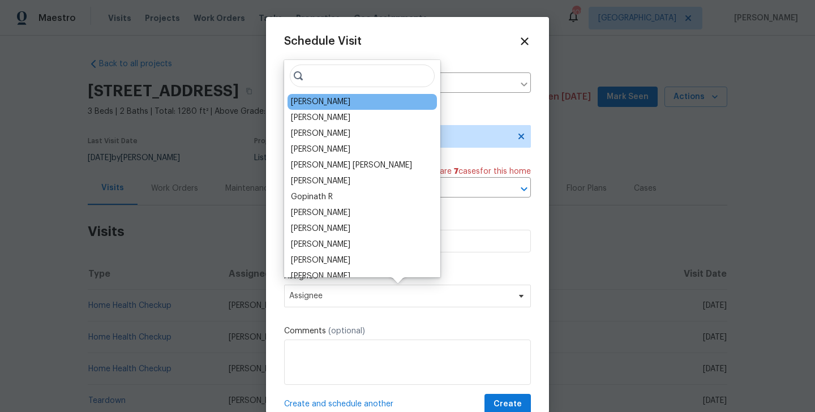
click at [315, 101] on div "[PERSON_NAME]" at bounding box center [320, 101] width 59 height 11
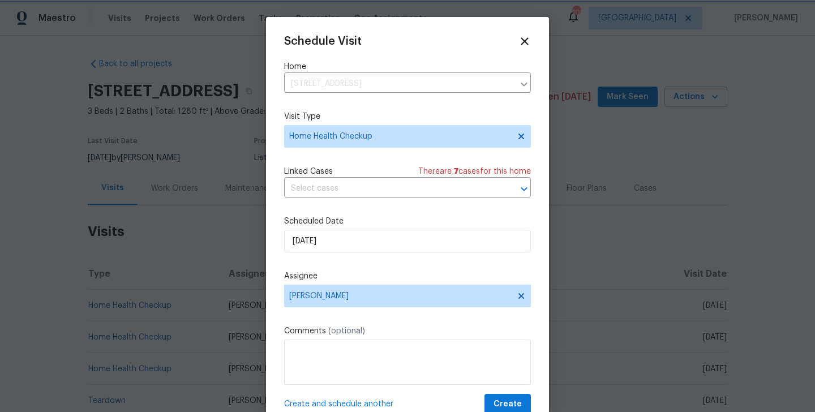
scroll to position [20, 0]
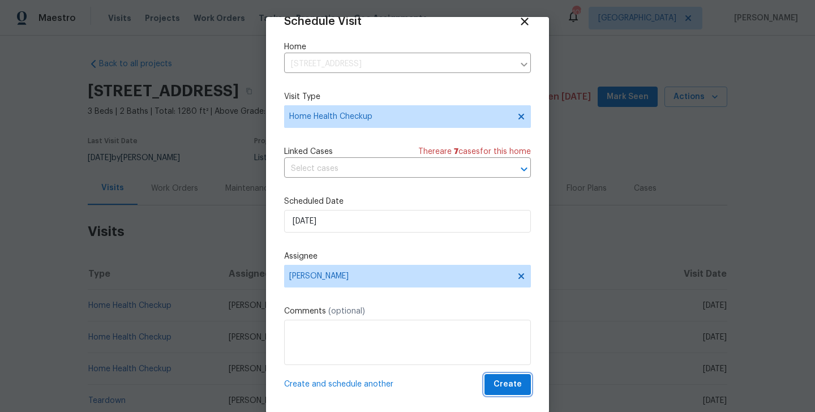
click at [515, 384] on span "Create" at bounding box center [507, 384] width 28 height 14
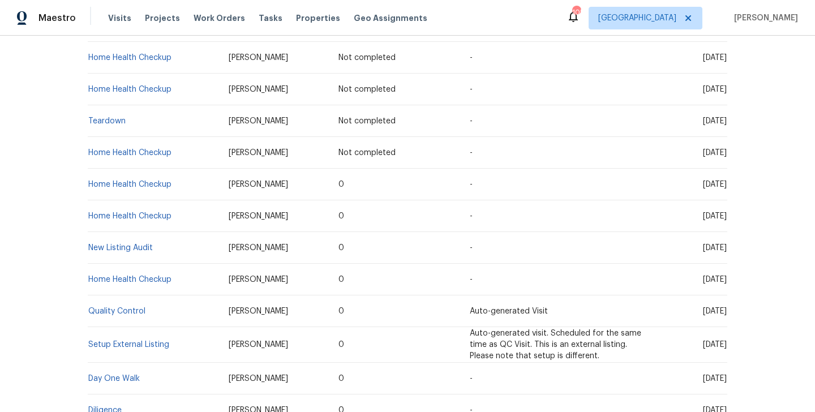
scroll to position [279, 0]
click at [179, 151] on td "Home Health Checkup" at bounding box center [154, 153] width 132 height 32
copy link "Home Health Checkup"
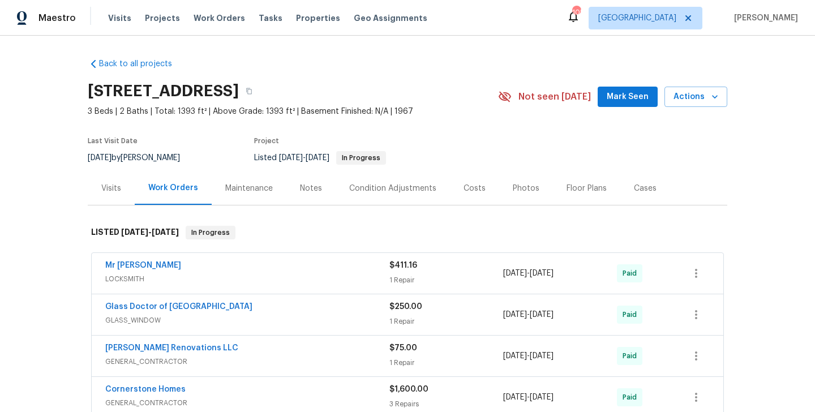
click at [107, 194] on div "Visits" at bounding box center [111, 187] width 47 height 33
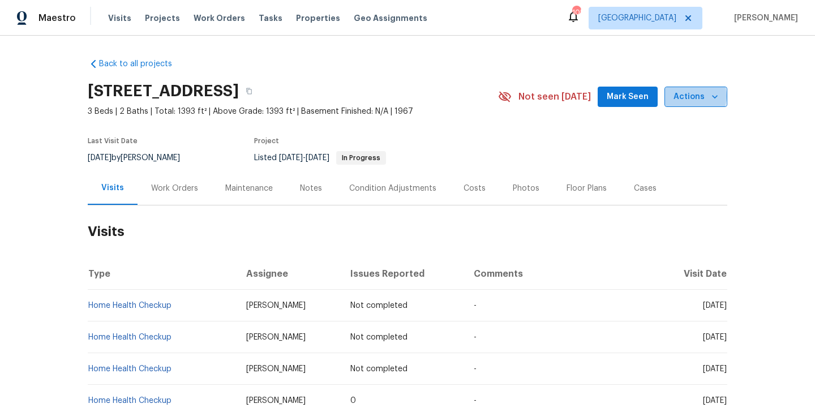
click at [689, 96] on span "Actions" at bounding box center [695, 97] width 45 height 14
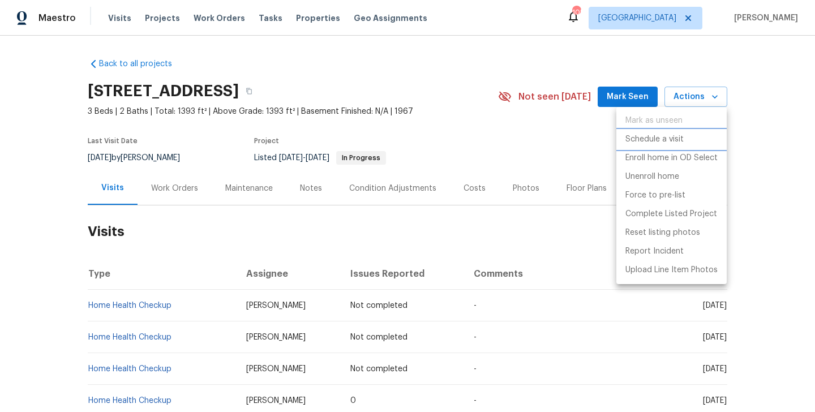
click at [672, 139] on p "Schedule a visit" at bounding box center [654, 140] width 58 height 12
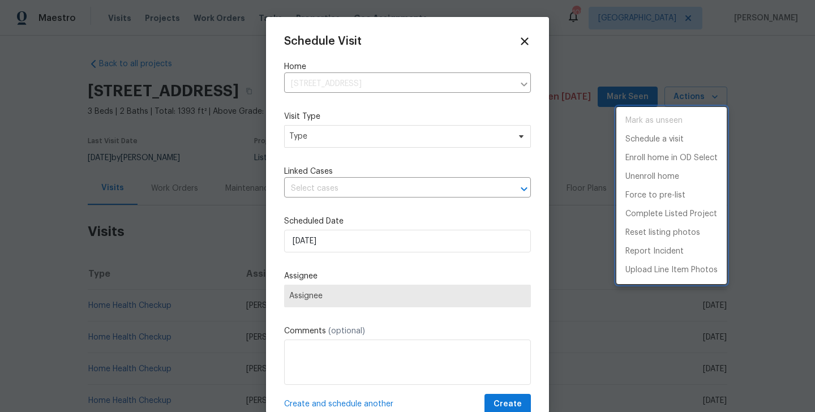
click at [296, 136] on div at bounding box center [407, 206] width 815 height 412
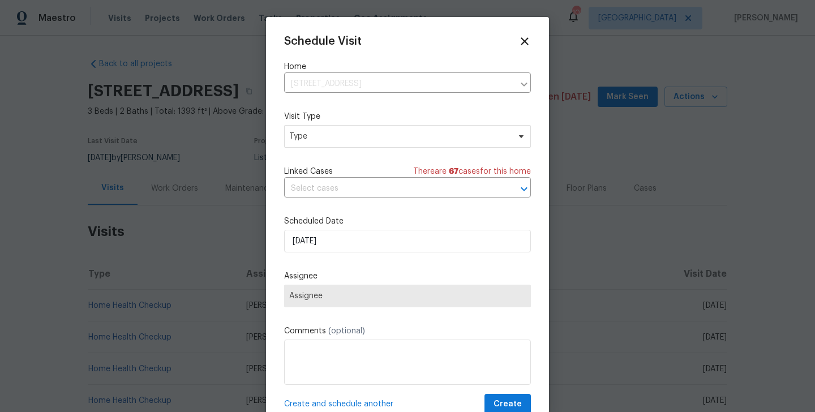
click at [296, 136] on div "Mark as unseen Schedule a visit Enroll home in OD Select Unenroll home Force to…" at bounding box center [407, 206] width 815 height 412
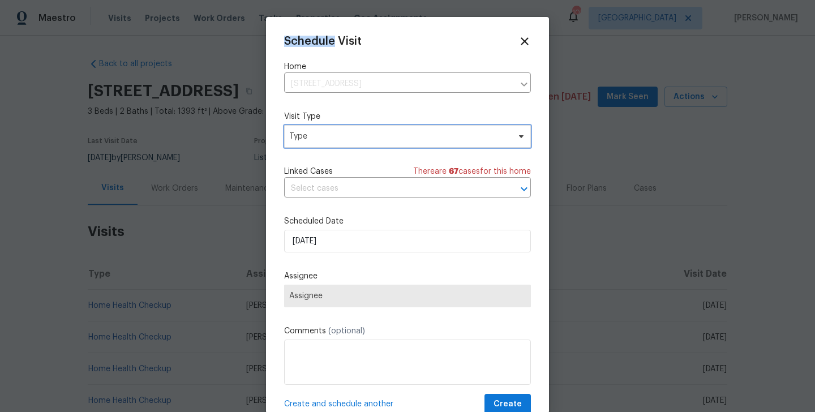
click at [296, 136] on span "Type" at bounding box center [399, 136] width 220 height 11
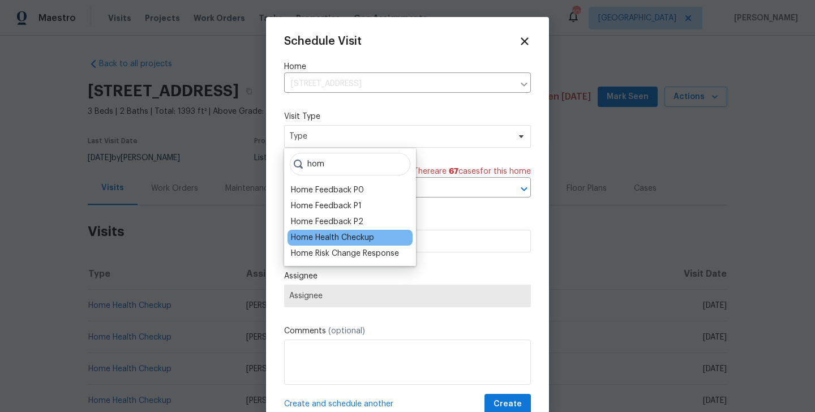
type input "hom"
click at [320, 239] on div "Home Health Checkup" at bounding box center [332, 237] width 83 height 11
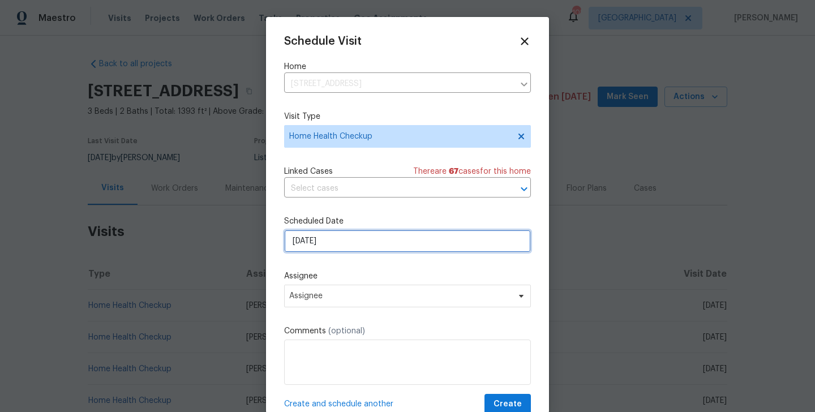
click at [324, 236] on input "[DATE]" at bounding box center [407, 241] width 247 height 23
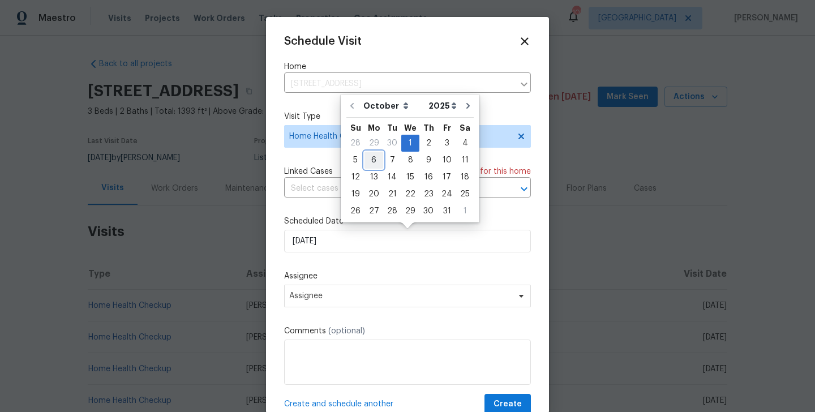
click at [371, 160] on div "6" at bounding box center [373, 160] width 19 height 16
type input "[DATE]"
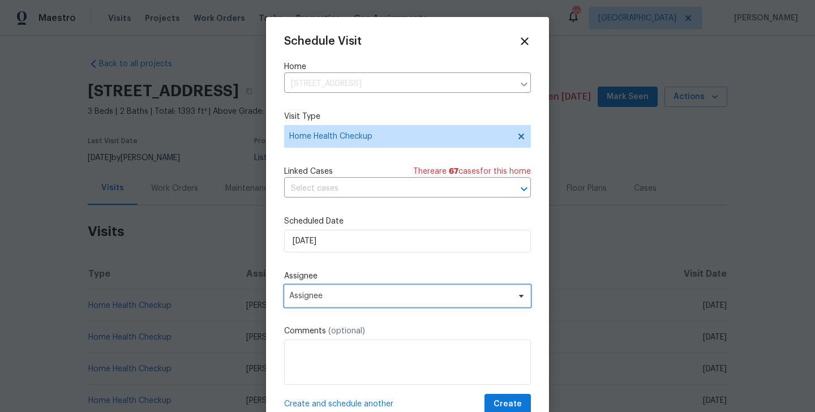
click at [367, 298] on span "Assignee" at bounding box center [400, 295] width 222 height 9
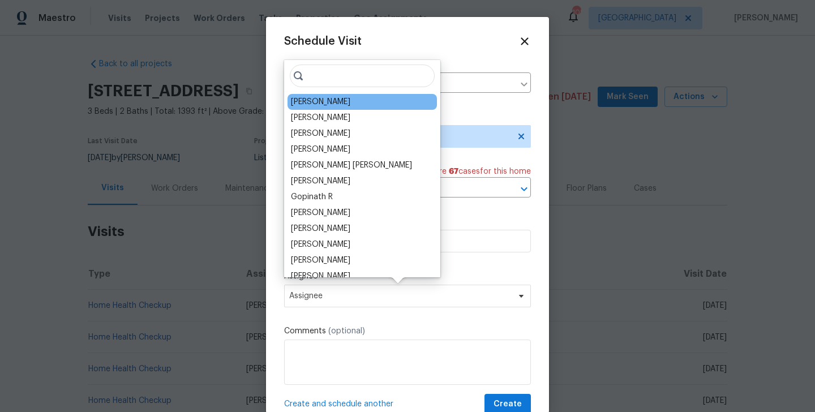
click at [317, 103] on div "[PERSON_NAME]" at bounding box center [320, 101] width 59 height 11
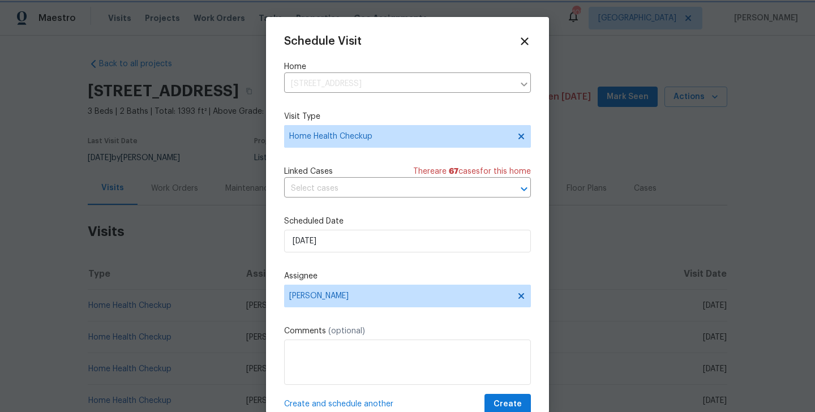
scroll to position [20, 0]
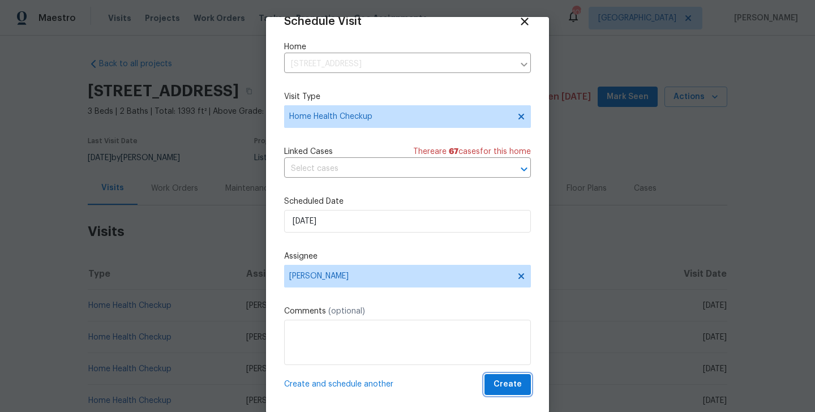
click at [500, 382] on span "Create" at bounding box center [507, 384] width 28 height 14
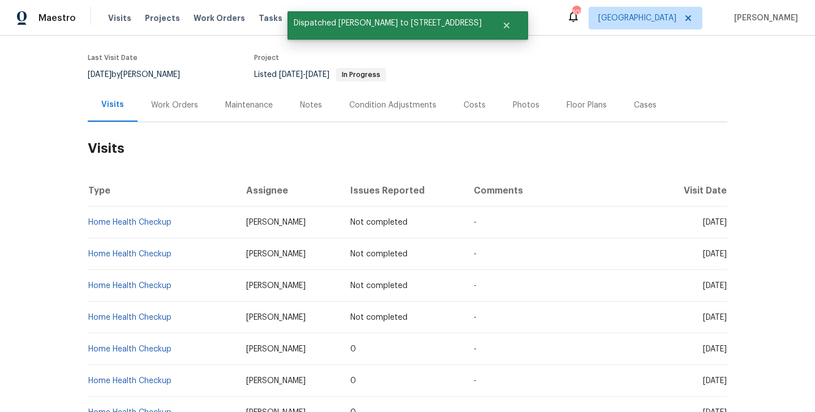
scroll to position [86, 0]
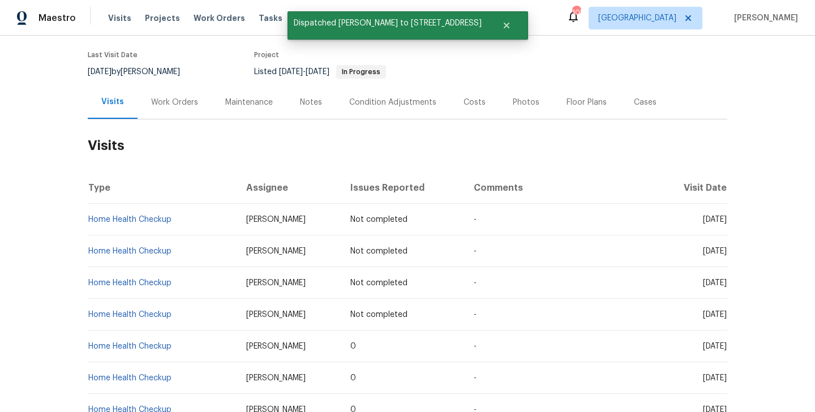
click at [177, 284] on td "Home Health Checkup" at bounding box center [162, 283] width 149 height 32
copy link "Home Health Checkup"
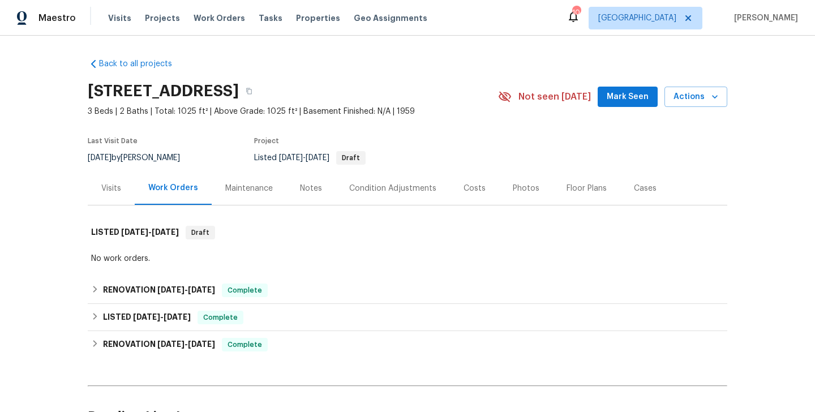
click at [117, 188] on div "Visits" at bounding box center [111, 188] width 20 height 11
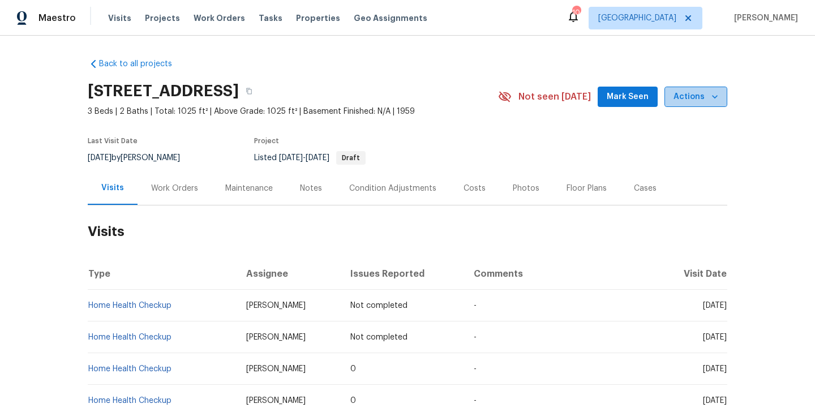
click at [698, 93] on span "Actions" at bounding box center [695, 97] width 45 height 14
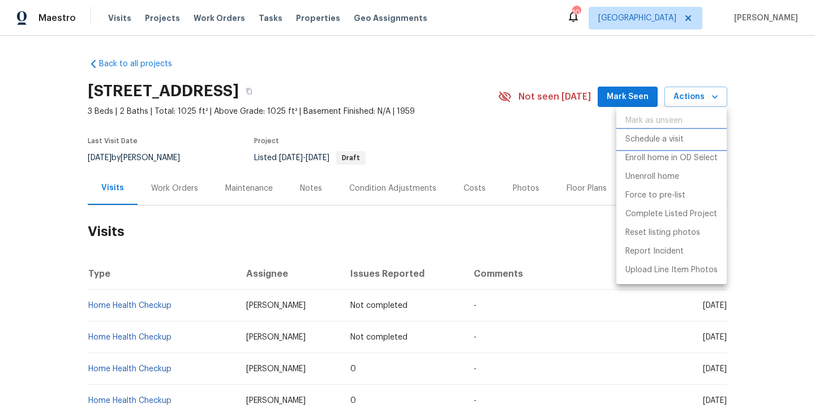
click at [645, 143] on p "Schedule a visit" at bounding box center [654, 140] width 58 height 12
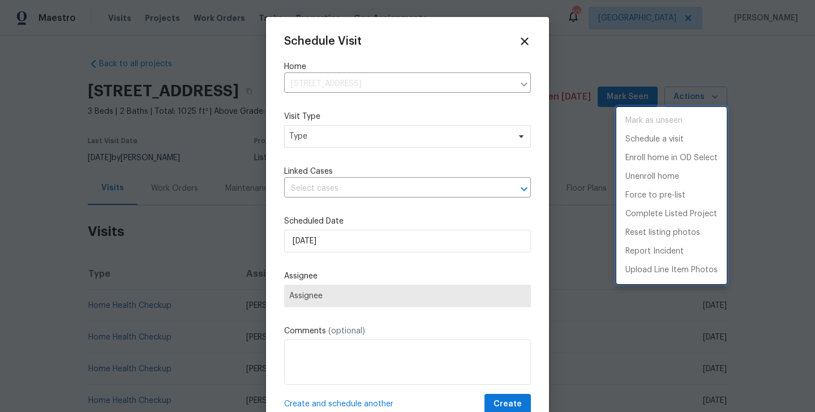
click at [311, 128] on div at bounding box center [407, 206] width 815 height 412
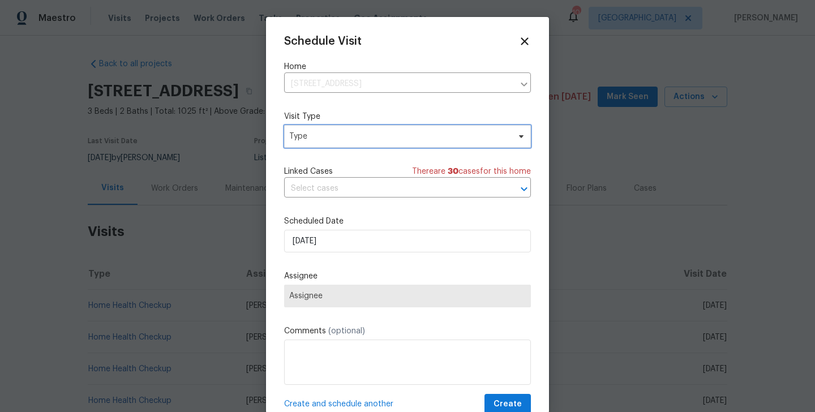
click at [301, 135] on span "Type" at bounding box center [399, 136] width 220 height 11
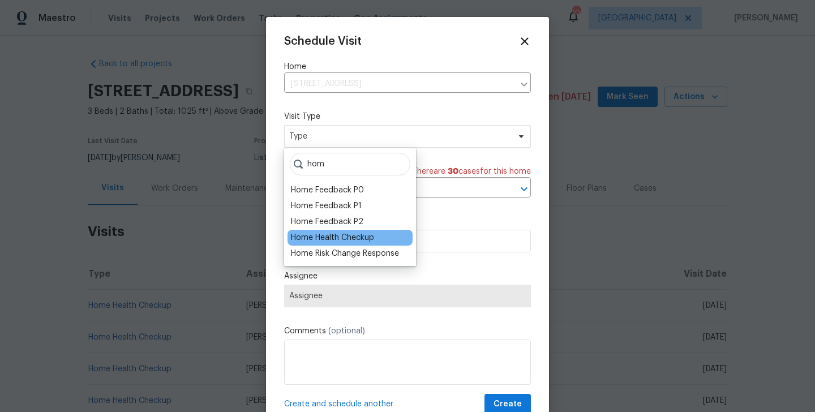
type input "hom"
click at [322, 235] on div "Home Health Checkup" at bounding box center [332, 237] width 83 height 11
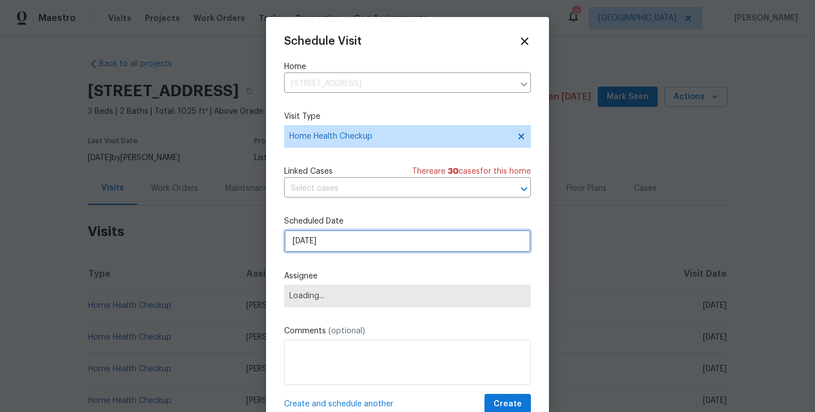
click at [318, 241] on input "[DATE]" at bounding box center [407, 241] width 247 height 23
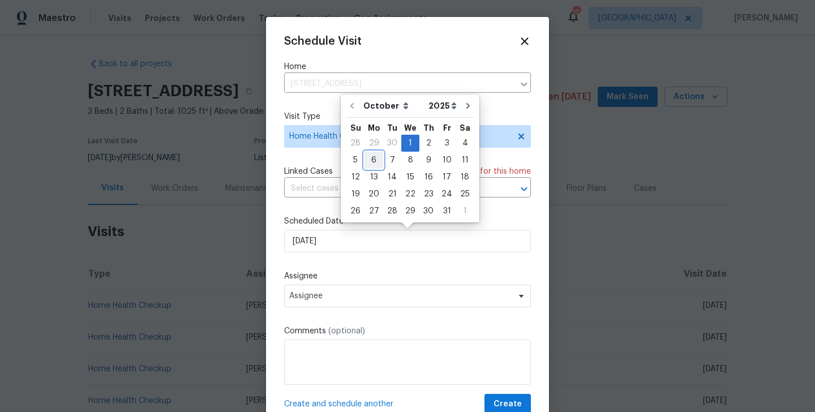
click at [367, 159] on div "6" at bounding box center [373, 160] width 19 height 16
type input "[DATE]"
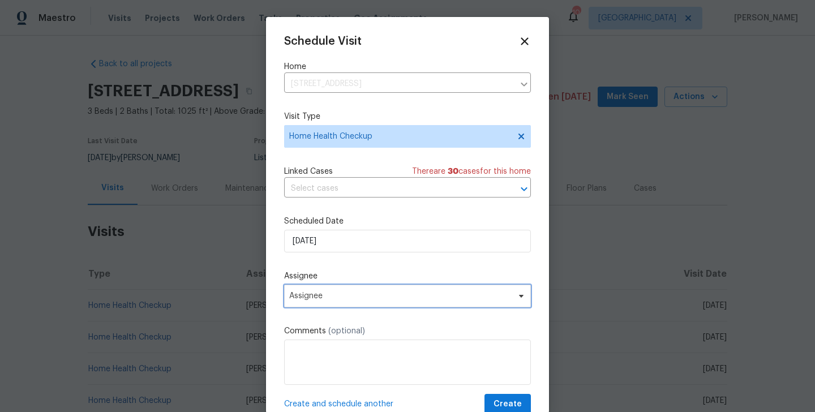
click at [346, 302] on span "Assignee" at bounding box center [407, 296] width 247 height 23
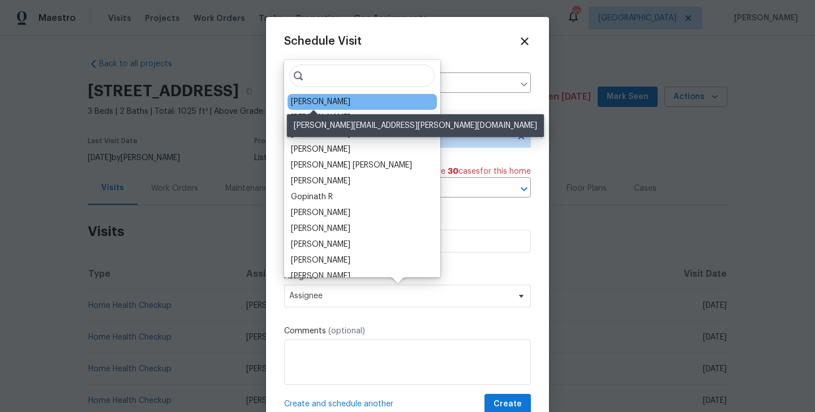
click at [299, 102] on div "[PERSON_NAME]" at bounding box center [320, 101] width 59 height 11
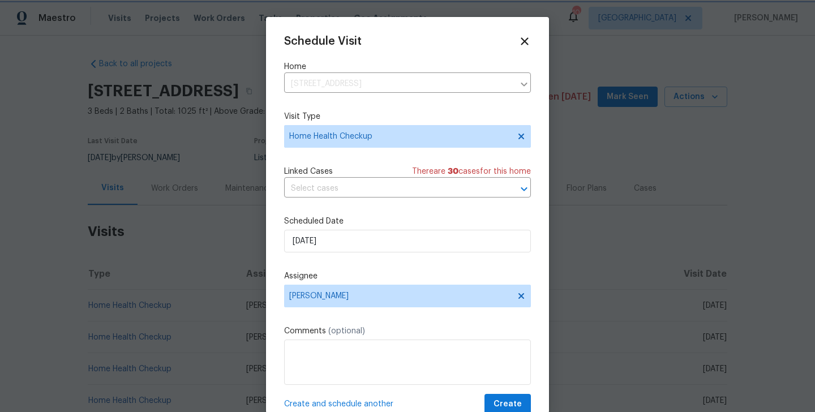
scroll to position [20, 0]
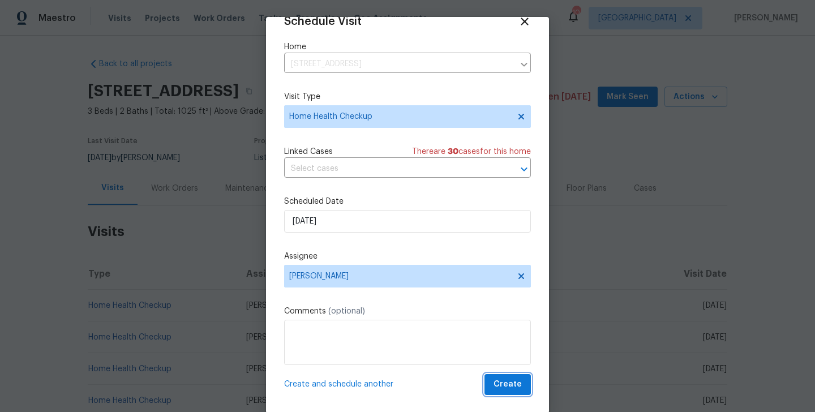
click at [509, 387] on span "Create" at bounding box center [507, 384] width 28 height 14
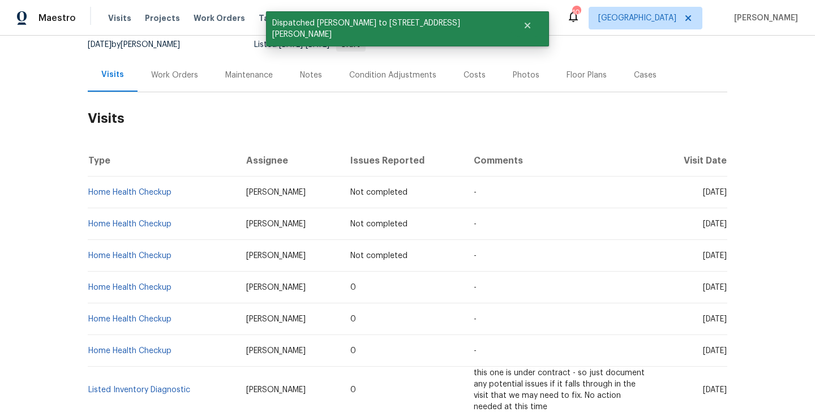
scroll to position [123, 0]
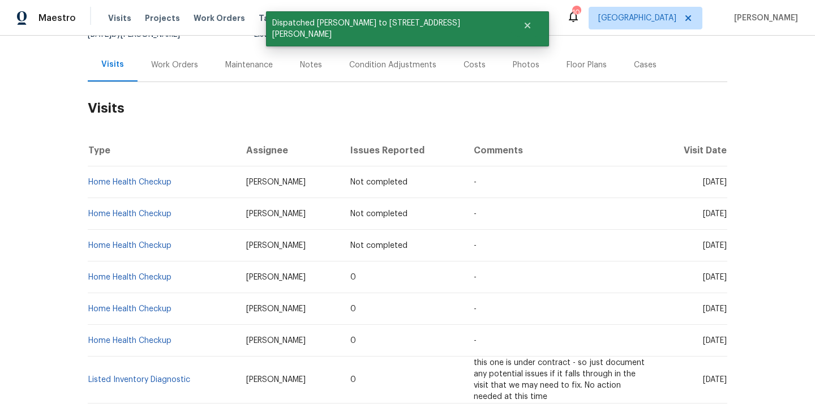
click at [178, 246] on td "Home Health Checkup" at bounding box center [162, 246] width 149 height 32
copy link "Home Health Checkup"
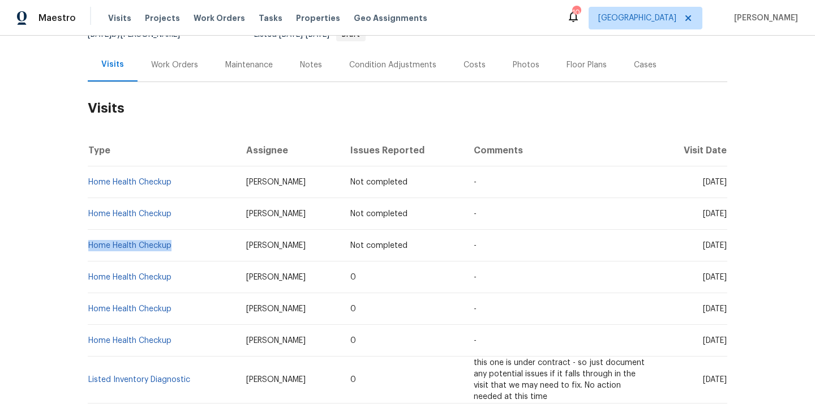
scroll to position [0, 0]
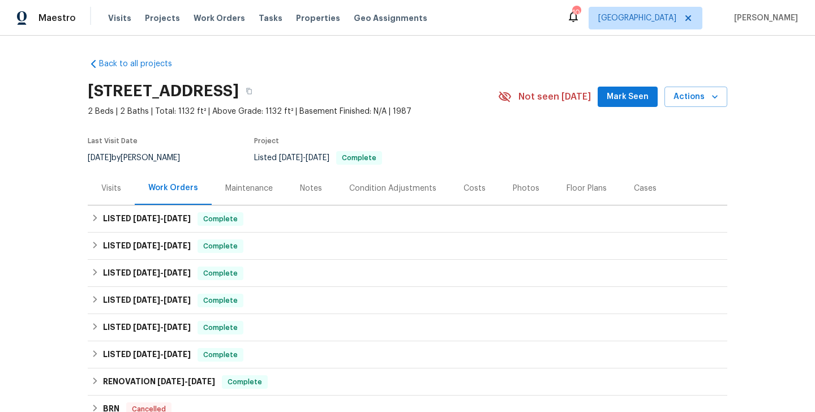
click at [113, 188] on div "Visits" at bounding box center [111, 188] width 20 height 11
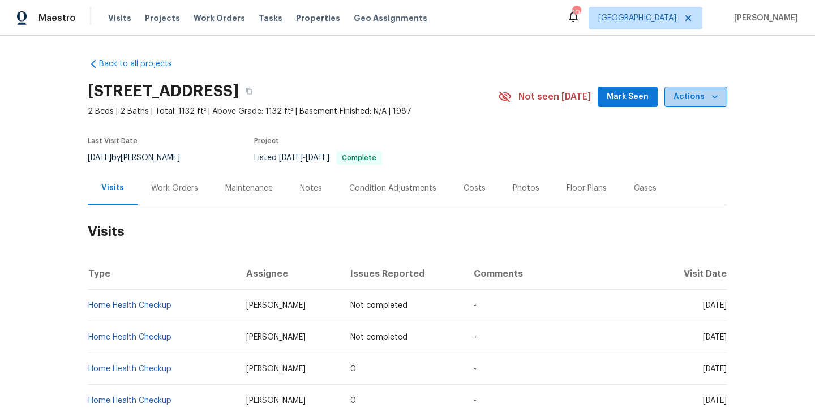
click at [698, 99] on span "Actions" at bounding box center [695, 97] width 45 height 14
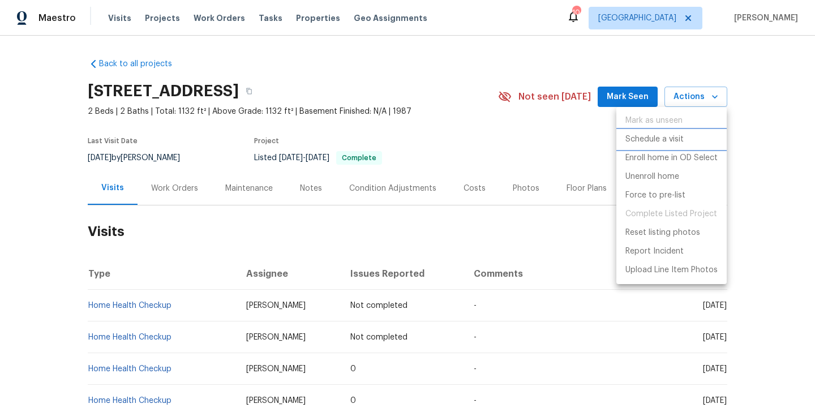
click at [635, 146] on li "Schedule a visit" at bounding box center [671, 139] width 110 height 19
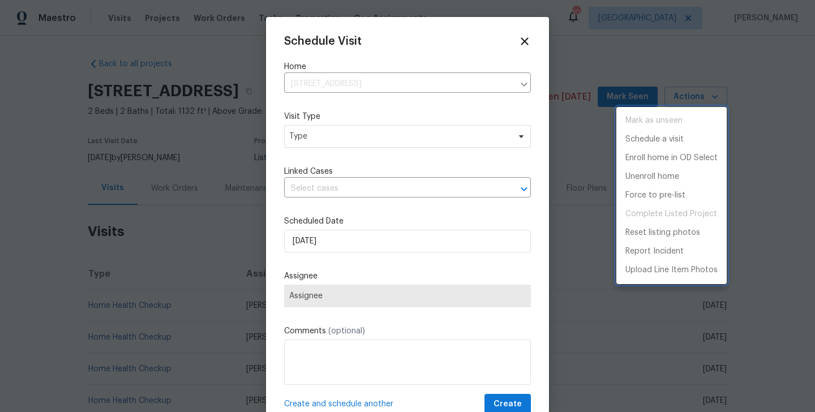
click at [315, 120] on div at bounding box center [407, 206] width 815 height 412
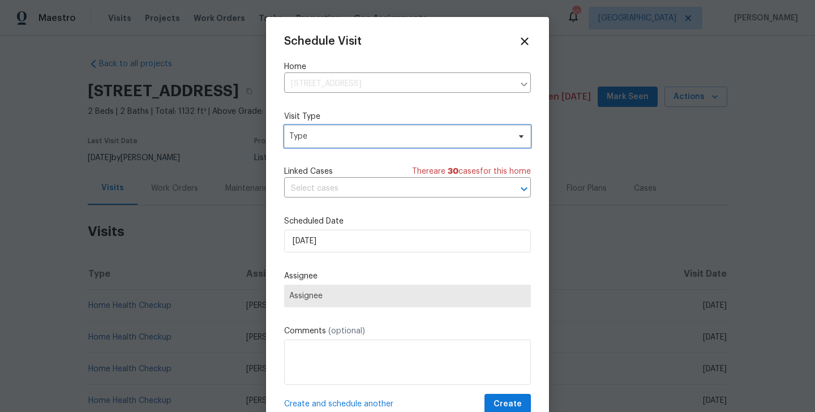
click at [303, 136] on span "Type" at bounding box center [399, 136] width 220 height 11
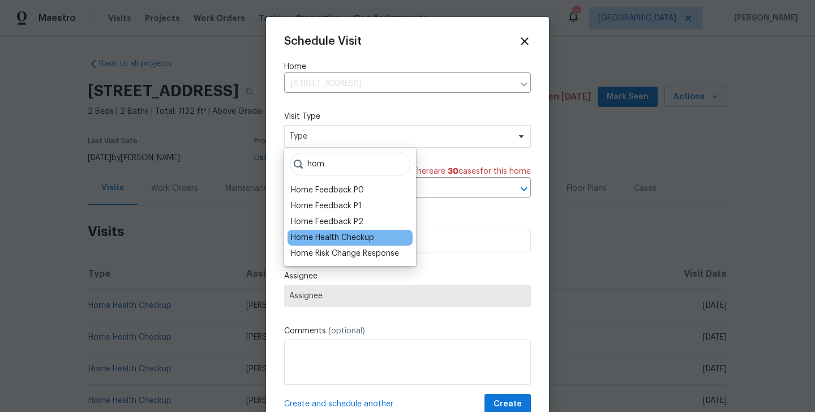
type input "hom"
click at [329, 240] on div "Home Health Checkup" at bounding box center [332, 237] width 83 height 11
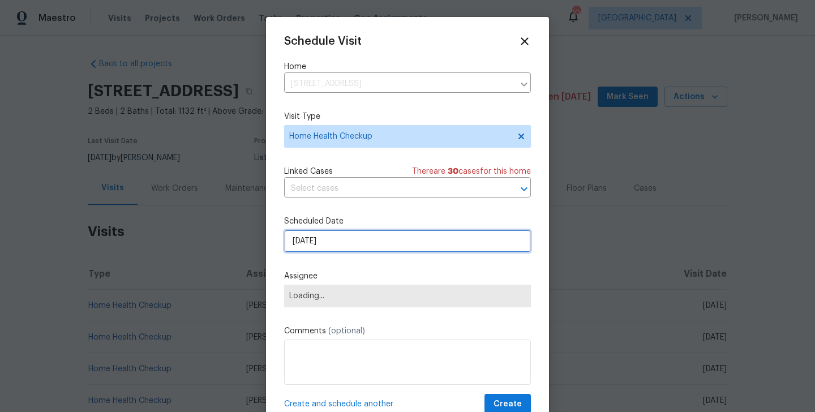
click at [328, 239] on input "[DATE]" at bounding box center [407, 241] width 247 height 23
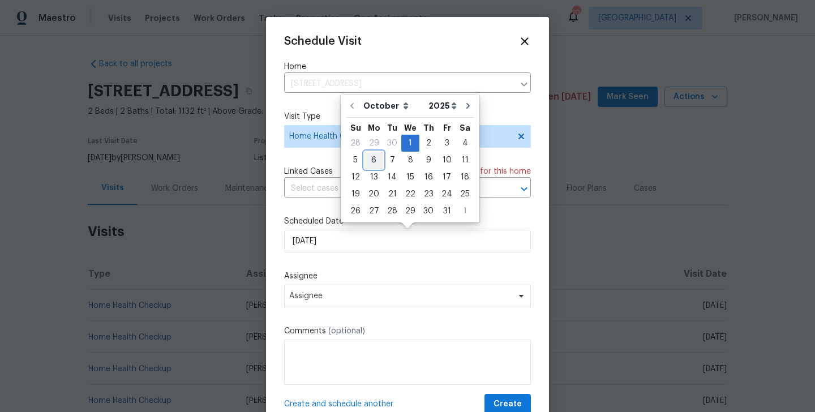
click at [370, 162] on div "6" at bounding box center [373, 160] width 19 height 16
type input "[DATE]"
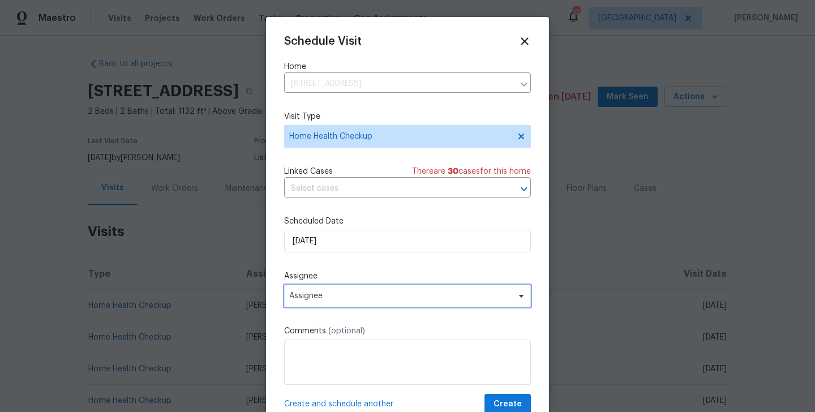
click at [337, 299] on span "Assignee" at bounding box center [400, 295] width 222 height 9
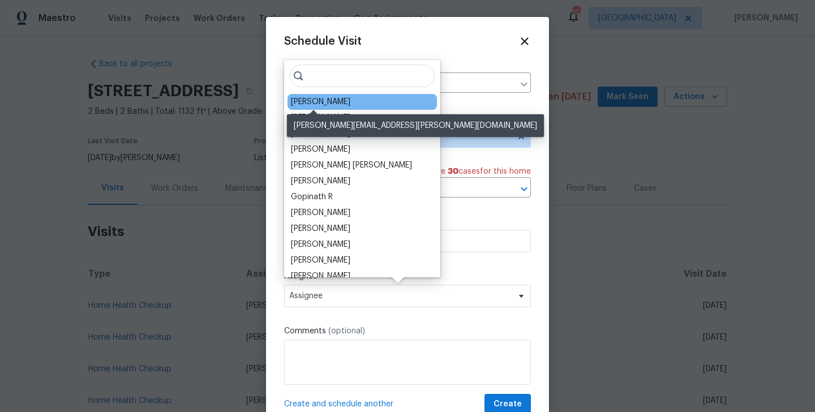
click at [305, 97] on div "[PERSON_NAME]" at bounding box center [320, 101] width 59 height 11
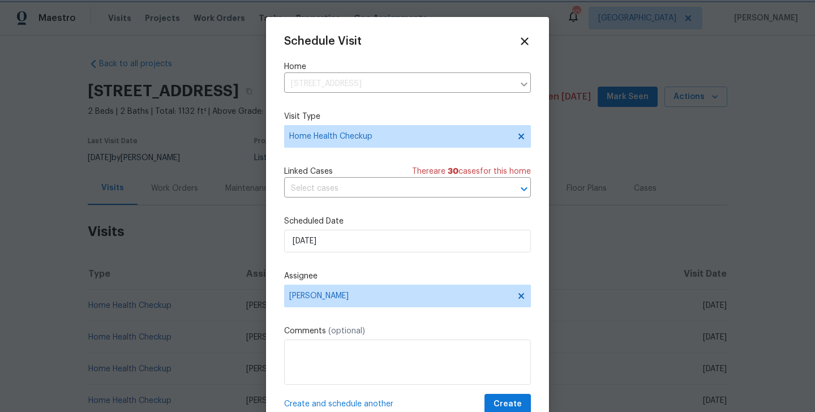
scroll to position [20, 0]
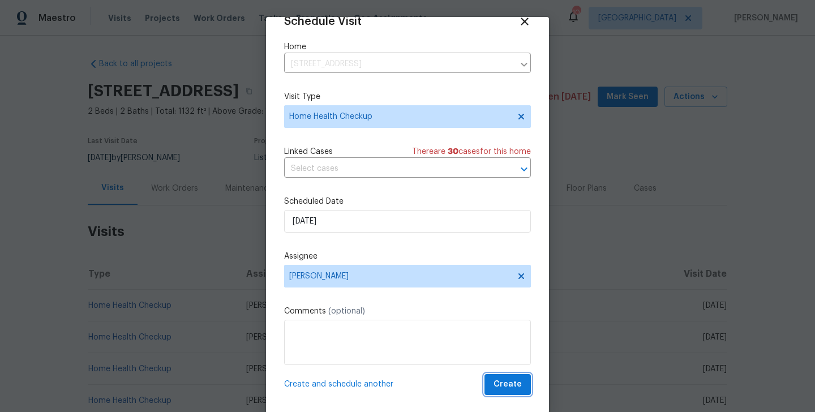
click at [526, 386] on button "Create" at bounding box center [507, 384] width 46 height 21
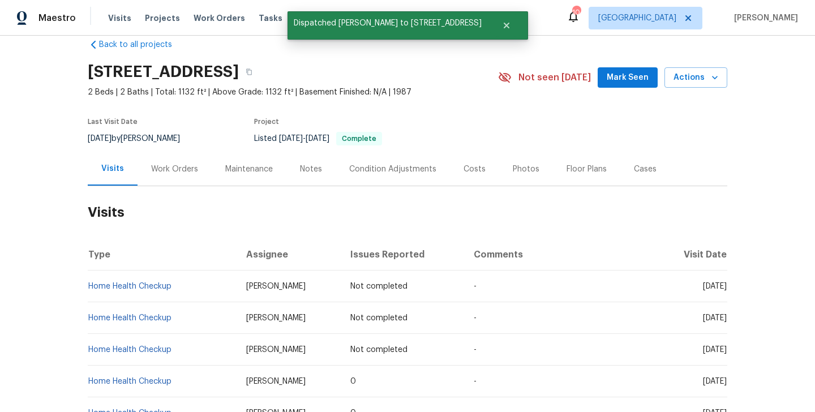
scroll to position [23, 0]
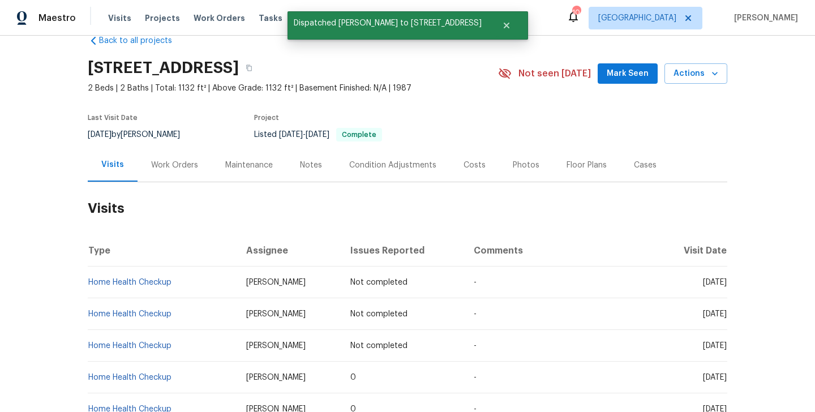
click at [187, 345] on td "Home Health Checkup" at bounding box center [162, 346] width 149 height 32
copy link "Home Health Checkup"
